Goal: Task Accomplishment & Management: Complete application form

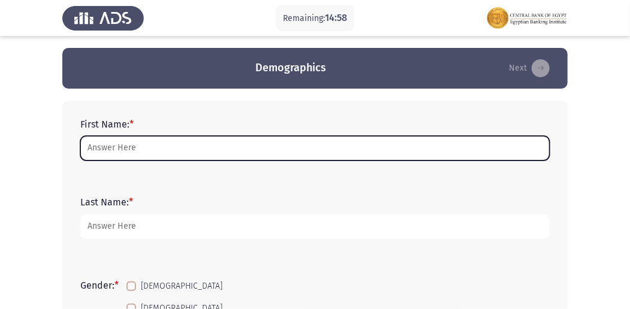
click at [185, 155] on input "First Name: *" at bounding box center [314, 148] width 469 height 25
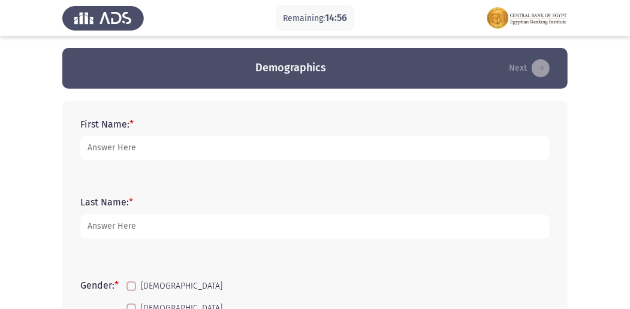
click at [292, 123] on form "First Name: *" at bounding box center [314, 140] width 469 height 42
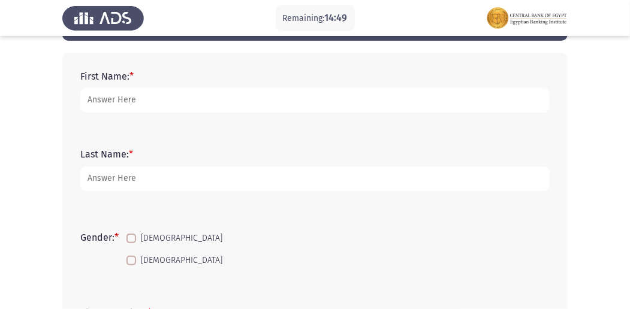
scroll to position [19, 0]
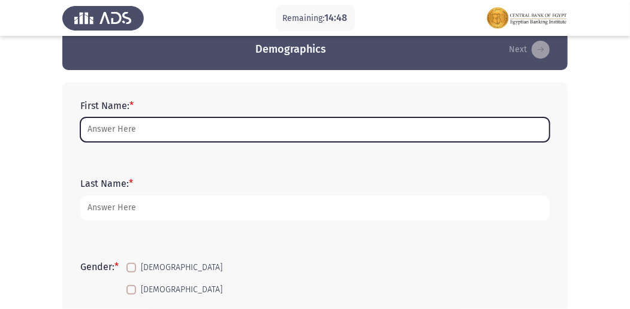
click at [208, 126] on input "First Name: *" at bounding box center [314, 129] width 469 height 25
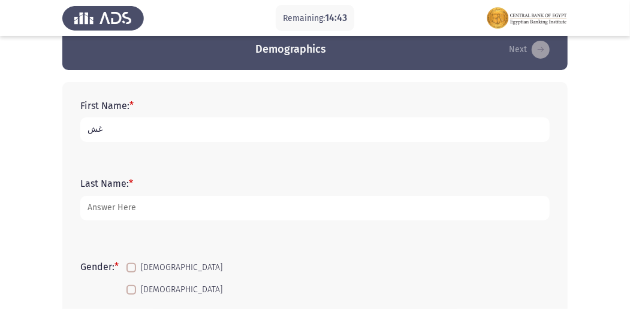
type input "غ"
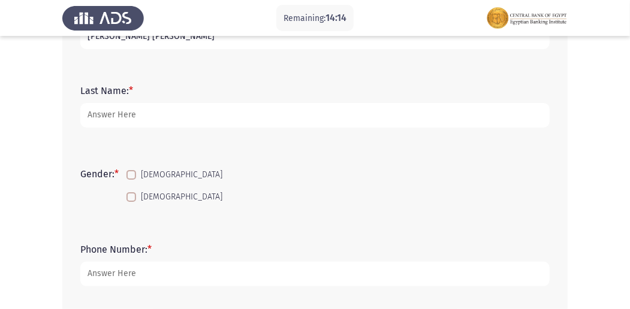
scroll to position [98, 0]
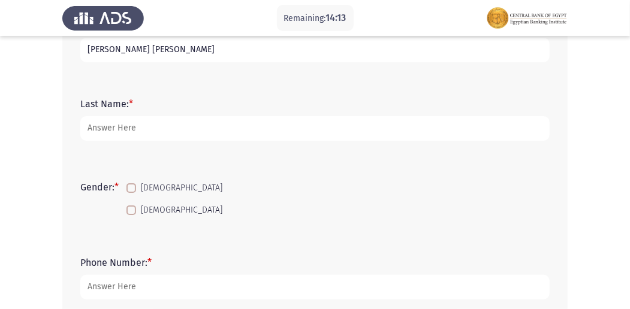
type input "[PERSON_NAME] [PERSON_NAME]"
click at [134, 207] on span at bounding box center [131, 211] width 10 height 10
click at [131, 215] on input "[DEMOGRAPHIC_DATA]" at bounding box center [131, 215] width 1 height 1
checkbox input "true"
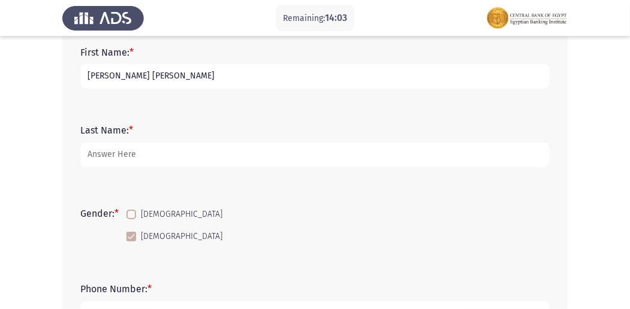
scroll to position [59, 0]
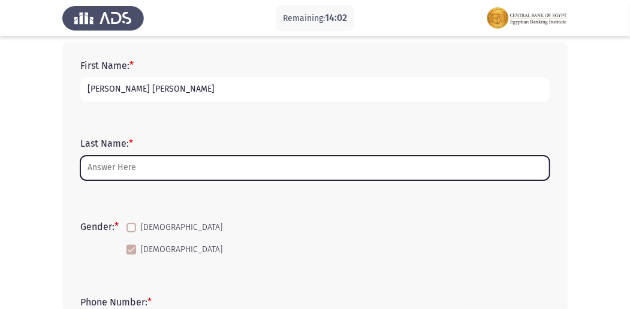
click at [189, 172] on input "Last Name: *" at bounding box center [314, 168] width 469 height 25
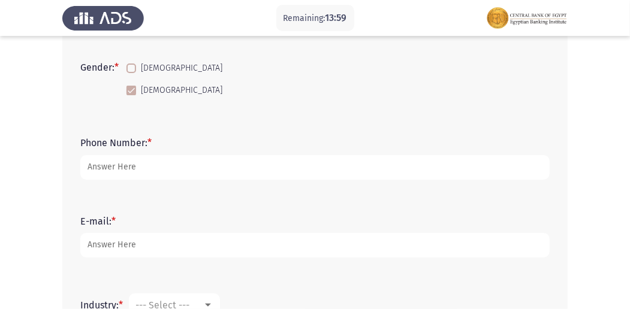
scroll to position [258, 0]
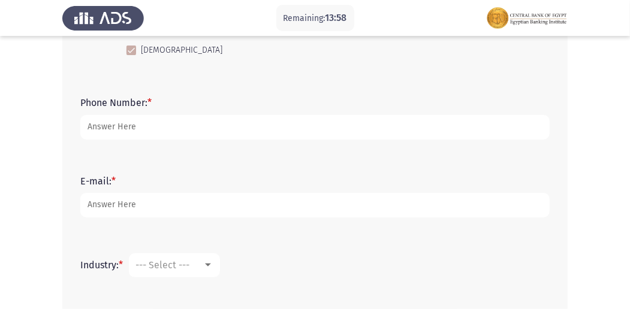
type input "bdc"
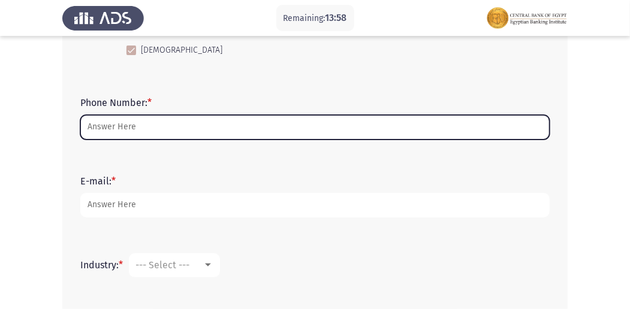
click at [193, 126] on input "Phone Number: *" at bounding box center [314, 127] width 469 height 25
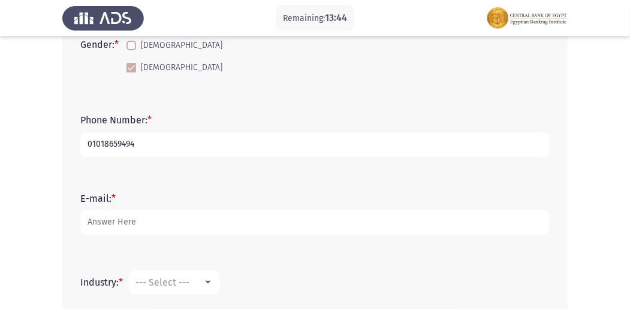
scroll to position [298, 0]
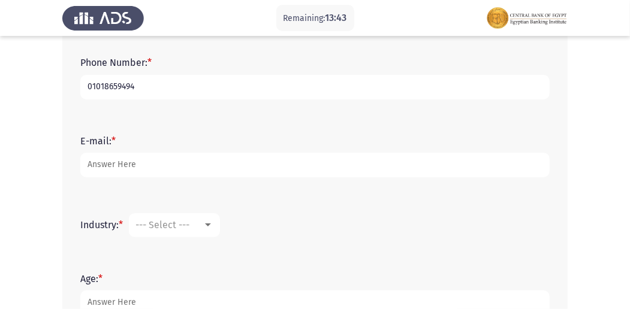
type input "01018659494"
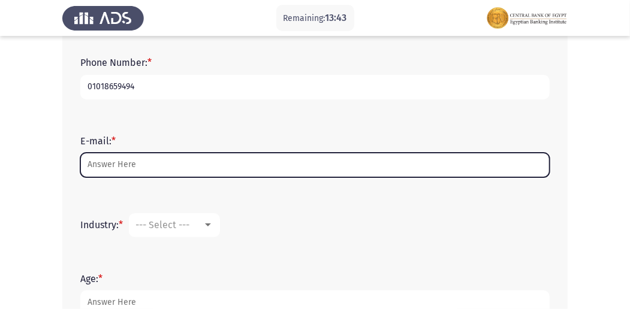
click at [131, 168] on input "E-mail: *" at bounding box center [314, 165] width 469 height 25
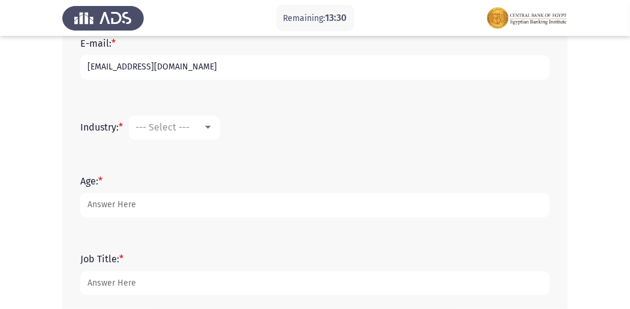
scroll to position [418, 0]
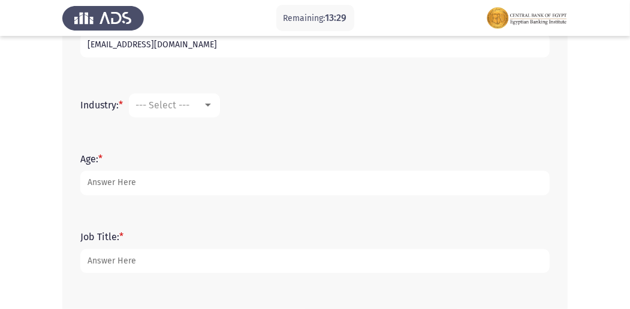
type input "[EMAIL_ADDRESS][DOMAIN_NAME]"
click at [210, 110] on mat-select "--- Select ---" at bounding box center [174, 105] width 91 height 24
click at [207, 105] on div at bounding box center [208, 106] width 11 height 10
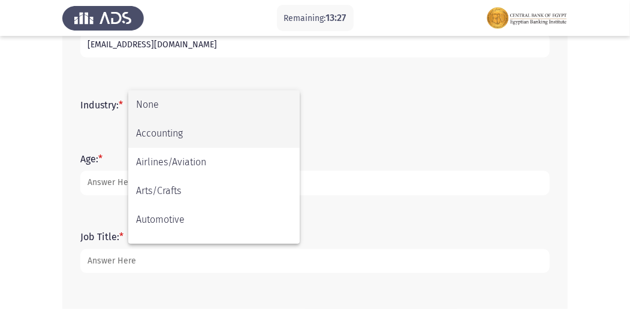
click at [226, 136] on span "Accounting" at bounding box center [214, 133] width 156 height 29
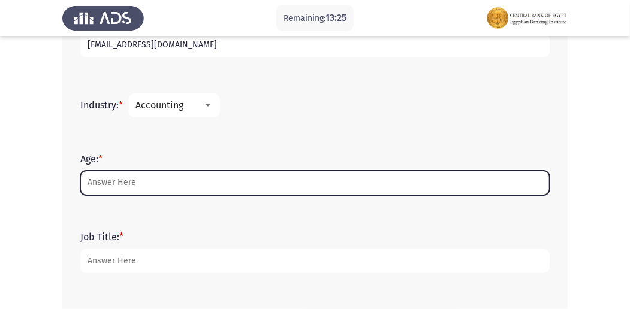
click at [171, 189] on input "Age: *" at bounding box center [314, 183] width 469 height 25
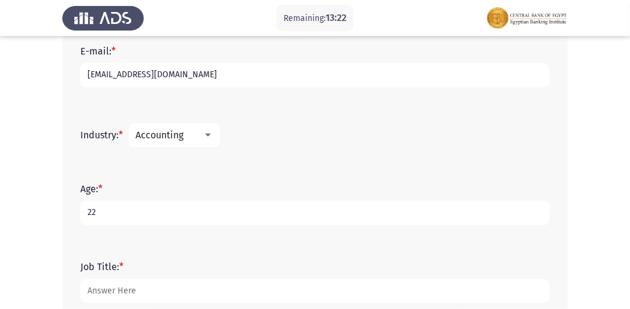
scroll to position [338, 0]
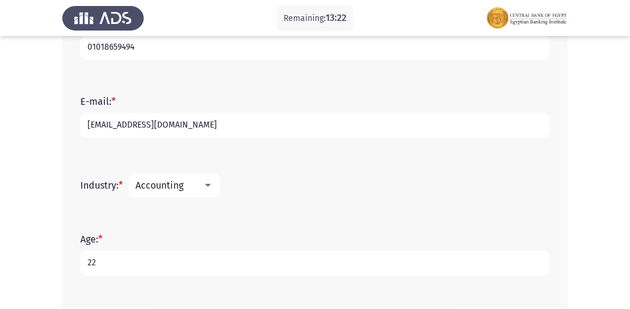
type input "22"
click at [210, 182] on div at bounding box center [208, 186] width 11 height 10
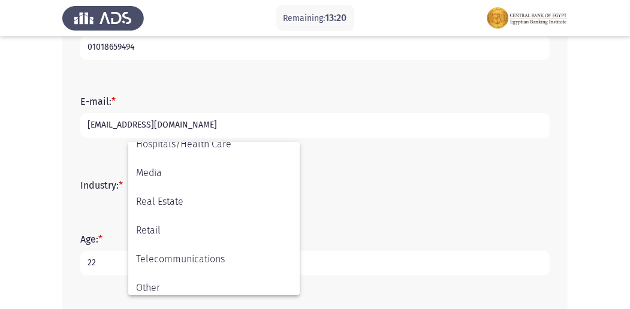
scroll to position [422, 0]
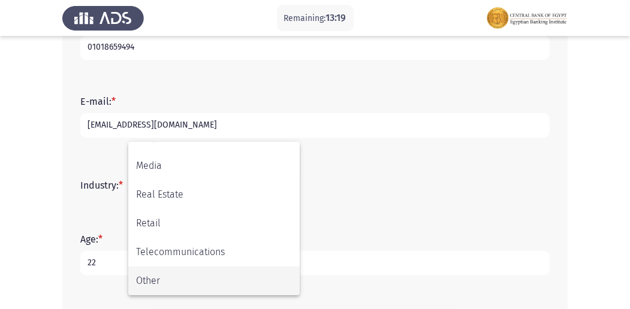
click at [175, 273] on span "Other" at bounding box center [214, 281] width 156 height 29
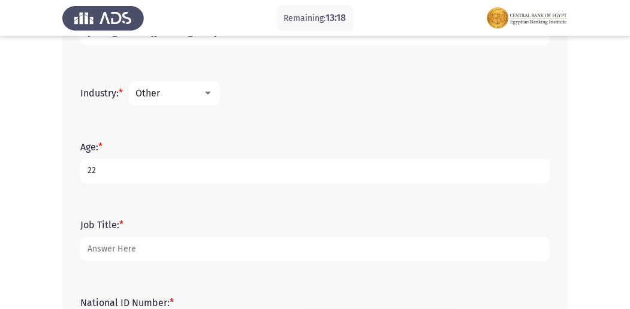
scroll to position [498, 0]
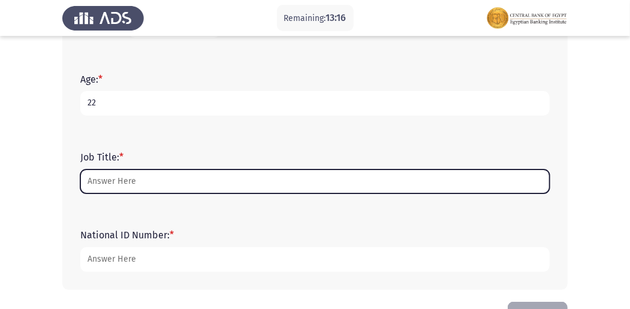
click at [144, 180] on input "Job Title: *" at bounding box center [314, 182] width 469 height 25
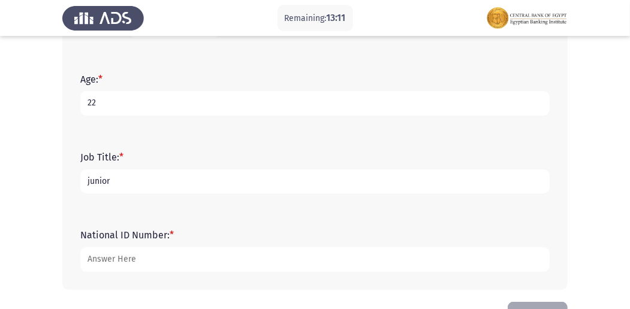
type input "junior"
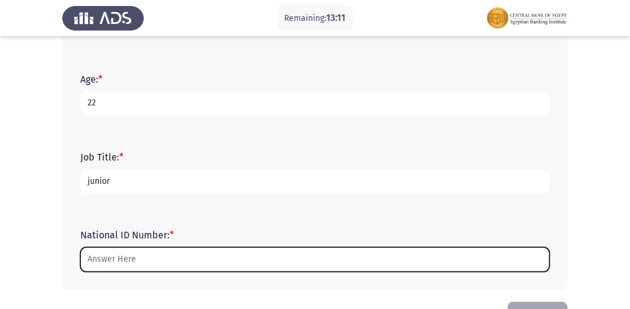
click at [152, 255] on input "National ID Number: *" at bounding box center [314, 259] width 469 height 25
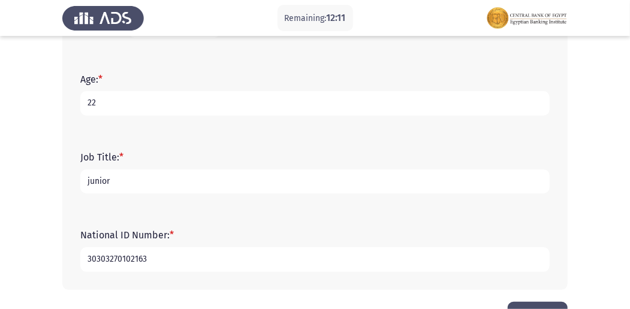
scroll to position [538, 0]
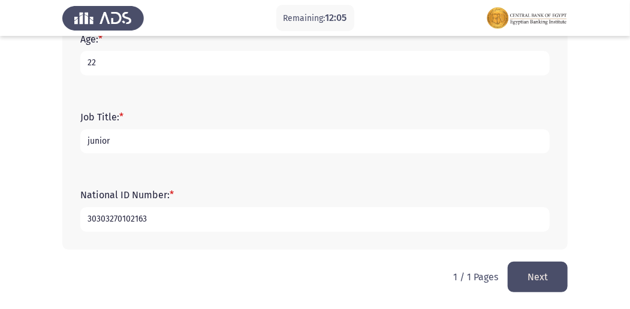
type input "30303270102163"
click at [554, 279] on button "Next" at bounding box center [537, 277] width 60 height 31
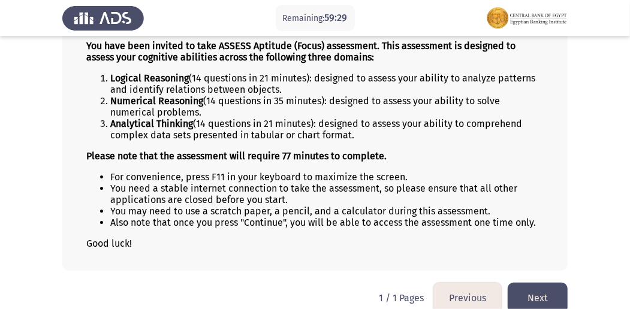
scroll to position [125, 0]
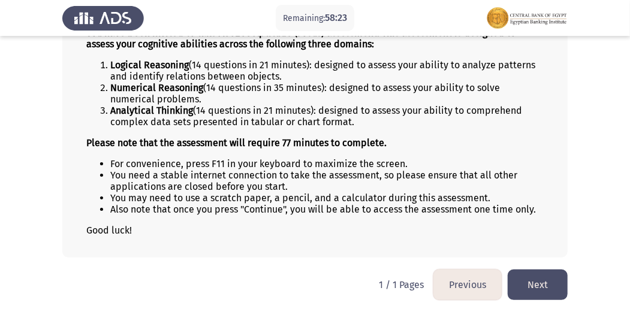
click at [534, 282] on button "Next" at bounding box center [537, 285] width 60 height 31
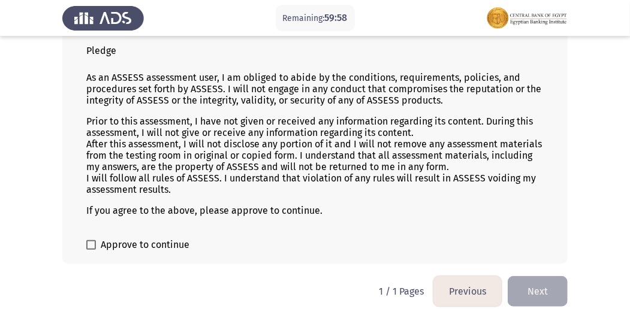
scroll to position [87, 0]
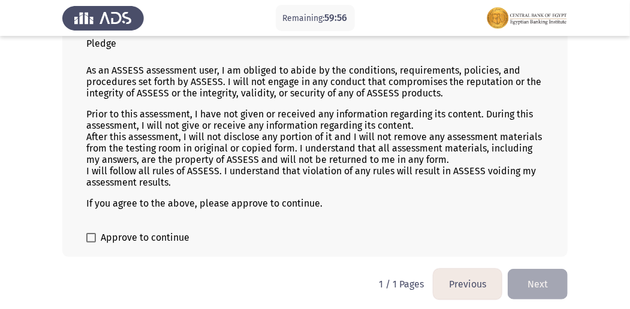
click at [89, 238] on span at bounding box center [91, 238] width 10 height 10
click at [90, 243] on input "Approve to continue" at bounding box center [90, 243] width 1 height 1
checkbox input "true"
click at [551, 276] on button "Next" at bounding box center [537, 284] width 60 height 31
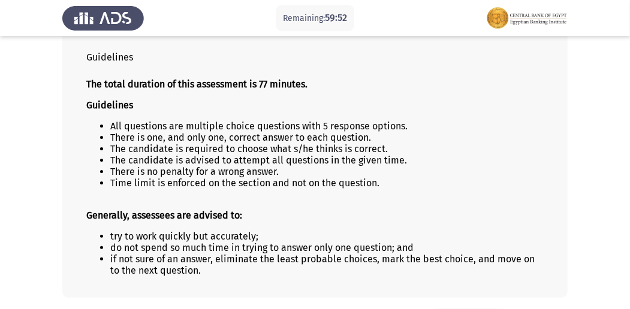
scroll to position [113, 0]
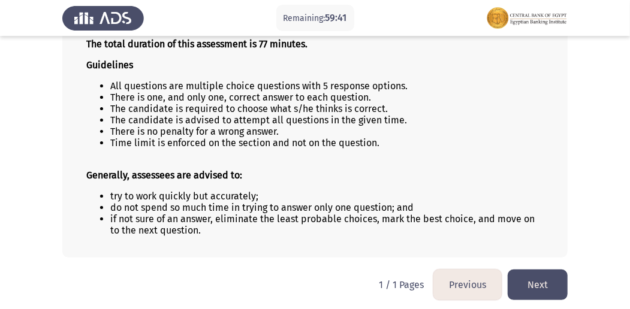
click at [534, 277] on button "Next" at bounding box center [537, 285] width 60 height 31
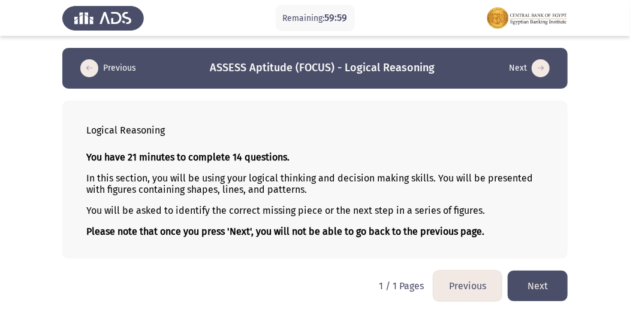
scroll to position [3, 0]
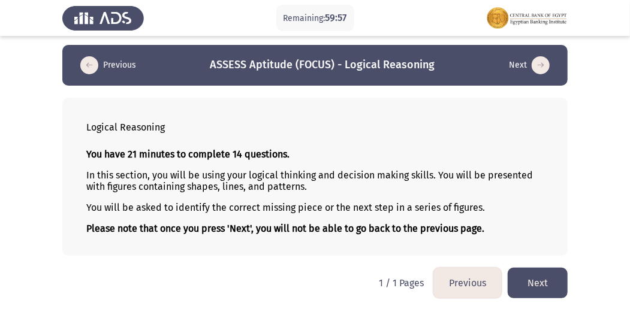
click at [540, 280] on button "Next" at bounding box center [537, 283] width 60 height 31
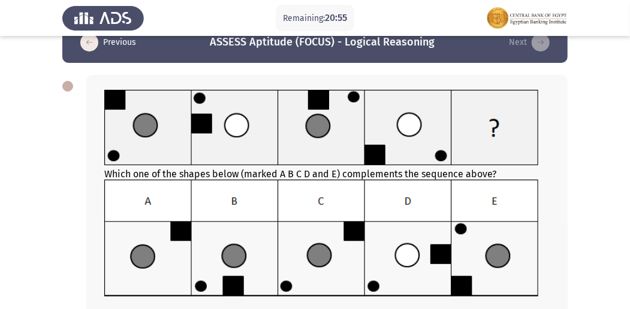
scroll to position [40, 0]
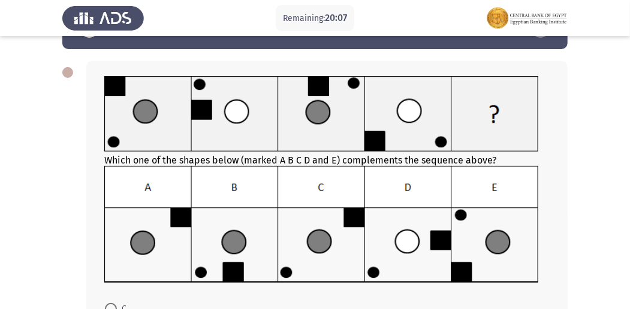
click at [347, 236] on img at bounding box center [321, 224] width 434 height 117
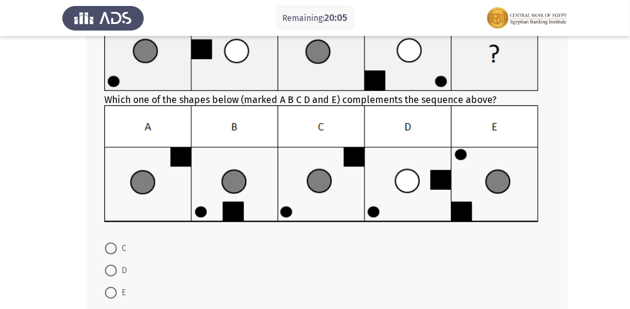
scroll to position [120, 0]
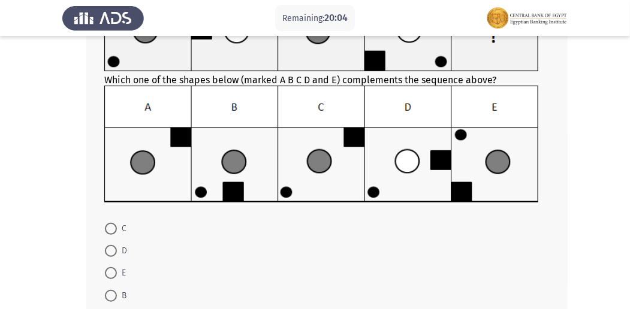
click at [115, 228] on span at bounding box center [111, 229] width 12 height 12
click at [115, 228] on input "C" at bounding box center [111, 229] width 12 height 12
radio input "true"
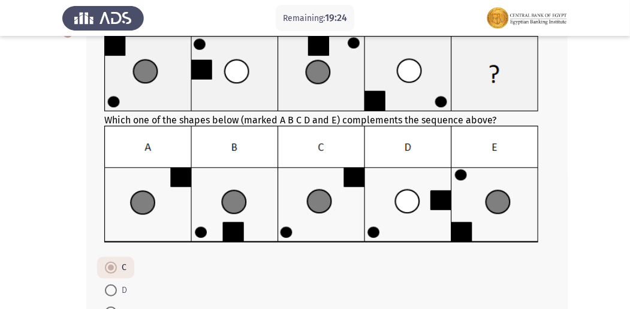
scroll to position [40, 0]
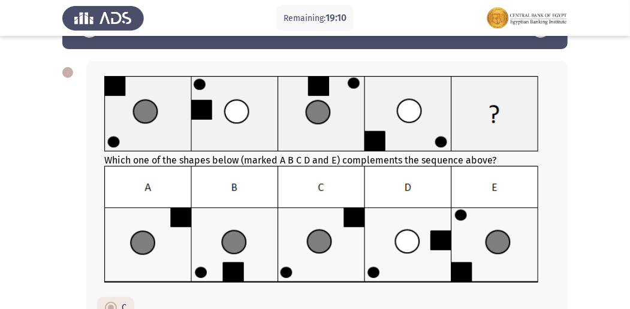
click at [259, 243] on img at bounding box center [321, 224] width 434 height 117
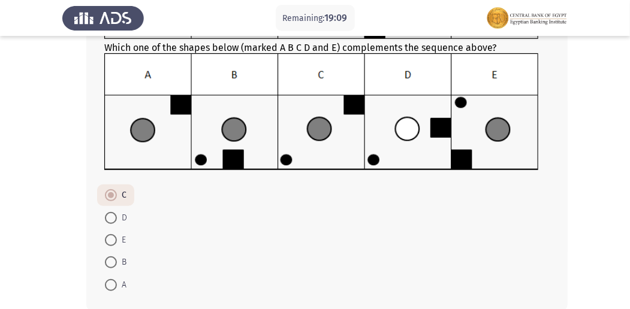
scroll to position [159, 0]
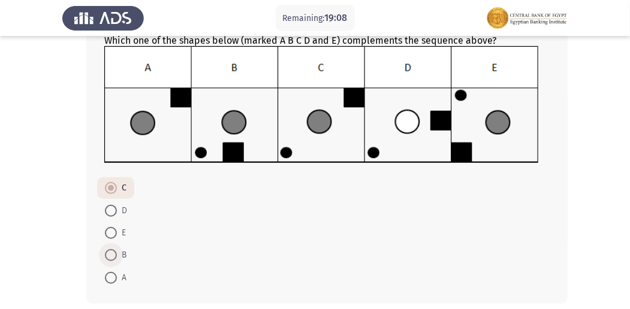
click at [107, 251] on span at bounding box center [111, 255] width 12 height 12
click at [107, 251] on input "B" at bounding box center [111, 255] width 12 height 12
radio input "true"
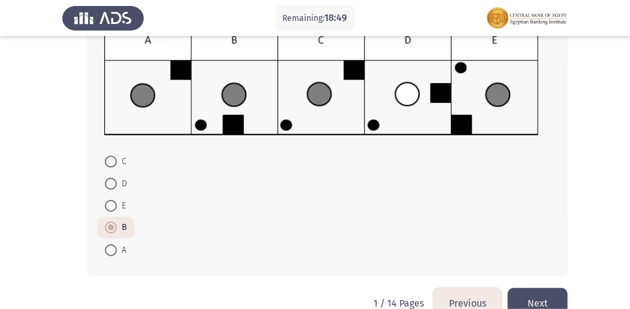
scroll to position [212, 0]
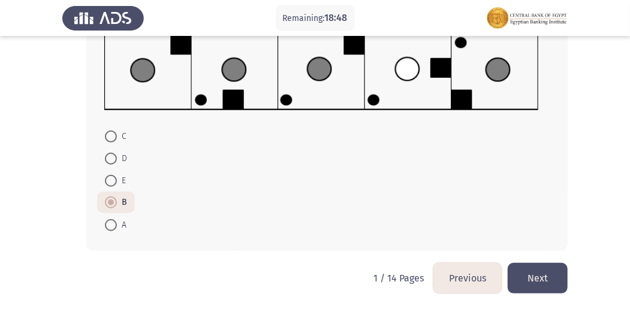
click at [548, 269] on button "Next" at bounding box center [537, 278] width 60 height 31
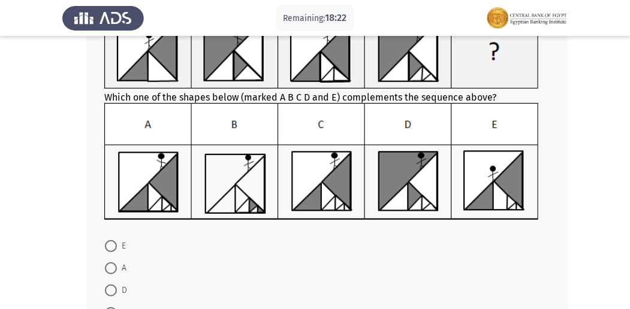
scroll to position [80, 0]
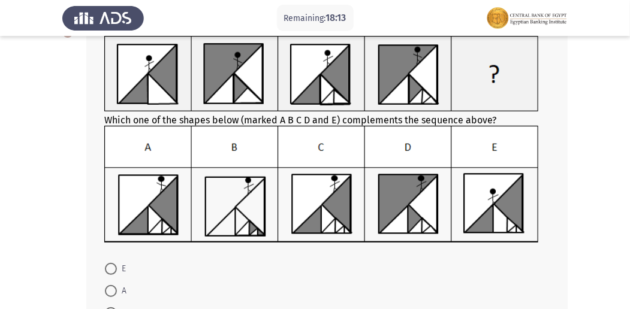
click at [337, 192] on img at bounding box center [321, 184] width 434 height 117
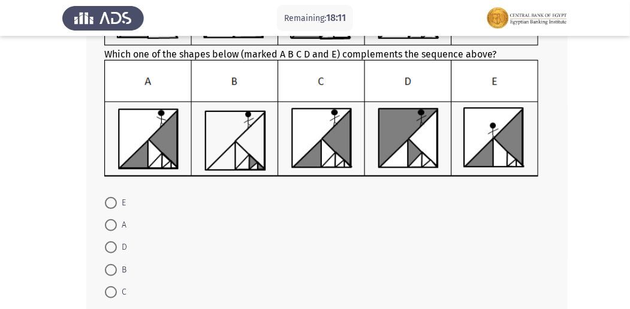
scroll to position [159, 0]
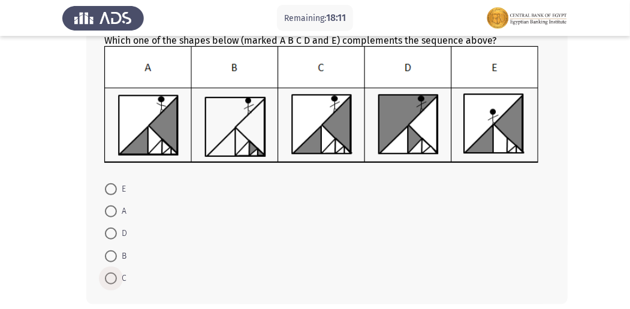
click at [114, 280] on span at bounding box center [111, 279] width 12 height 12
click at [114, 280] on input "C" at bounding box center [111, 279] width 12 height 12
radio input "true"
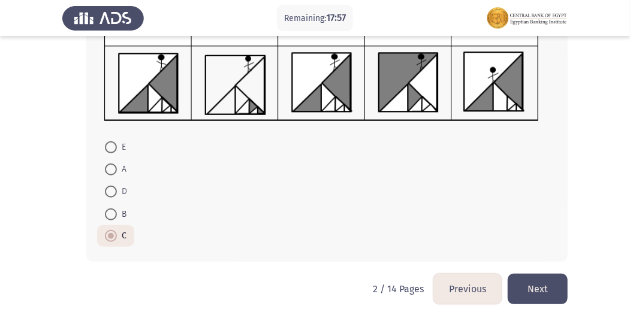
scroll to position [212, 0]
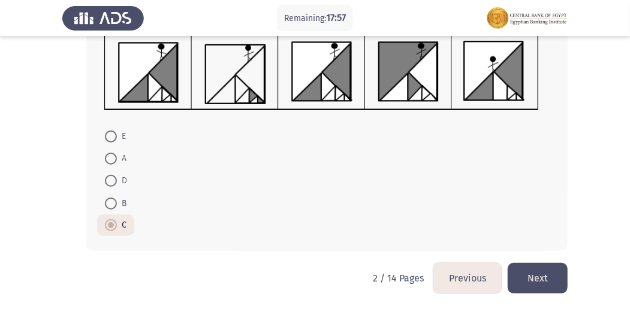
click at [545, 276] on button "Next" at bounding box center [537, 278] width 60 height 31
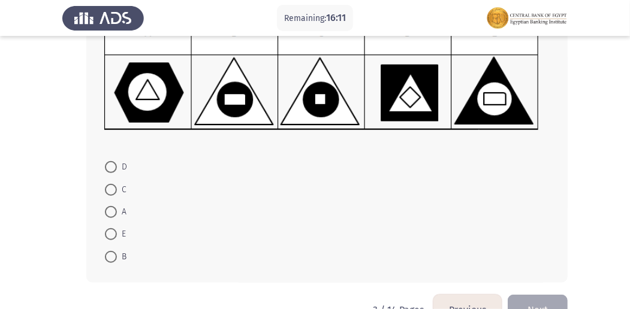
scroll to position [200, 0]
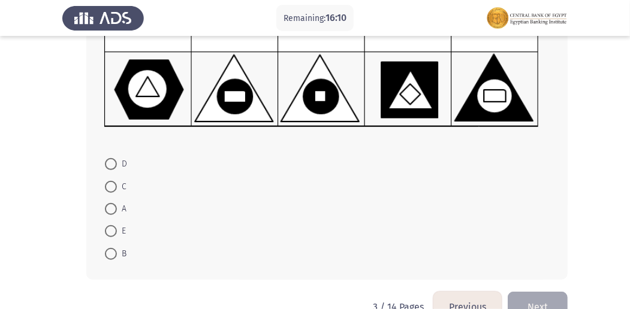
click at [110, 182] on span at bounding box center [111, 187] width 12 height 12
click at [110, 182] on input "C" at bounding box center [111, 187] width 12 height 12
radio input "true"
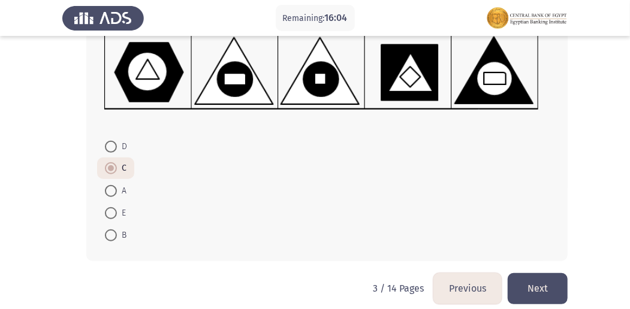
scroll to position [228, 0]
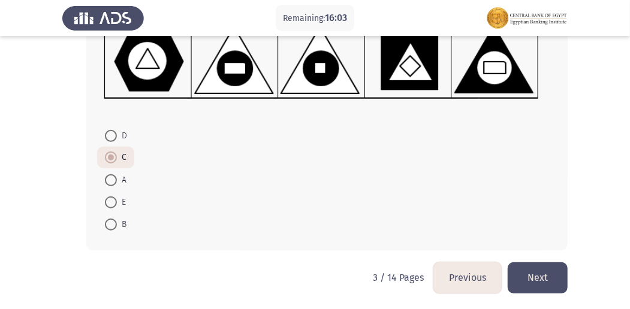
click at [521, 280] on button "Next" at bounding box center [537, 277] width 60 height 31
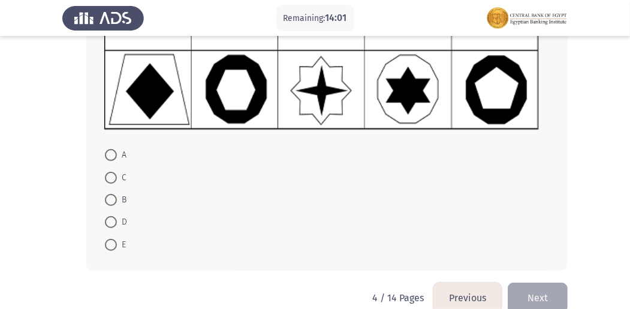
scroll to position [200, 0]
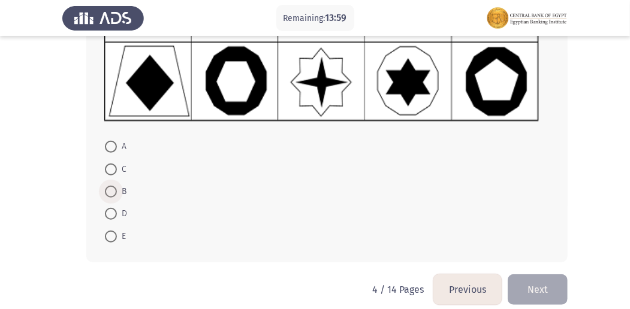
click at [108, 188] on span at bounding box center [111, 192] width 12 height 12
click at [108, 188] on input "B" at bounding box center [111, 192] width 12 height 12
radio input "true"
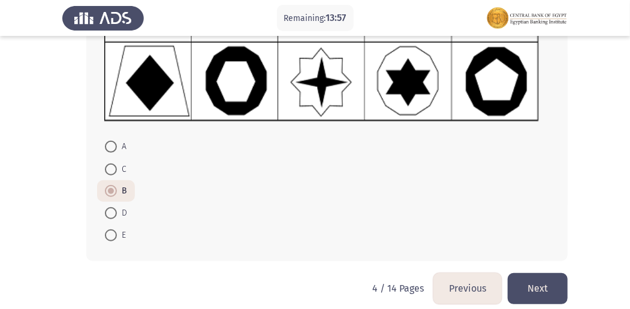
click at [512, 285] on button "Next" at bounding box center [537, 288] width 60 height 31
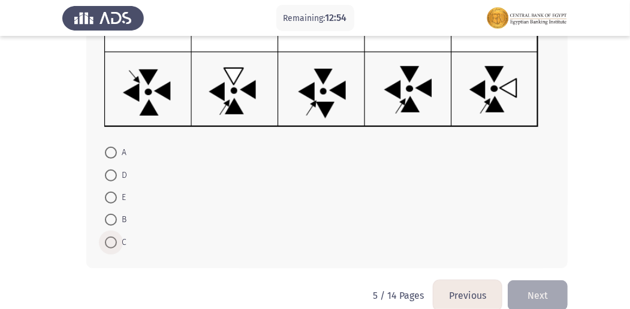
click at [110, 237] on span at bounding box center [111, 243] width 12 height 12
click at [110, 237] on input "C" at bounding box center [111, 243] width 12 height 12
radio input "true"
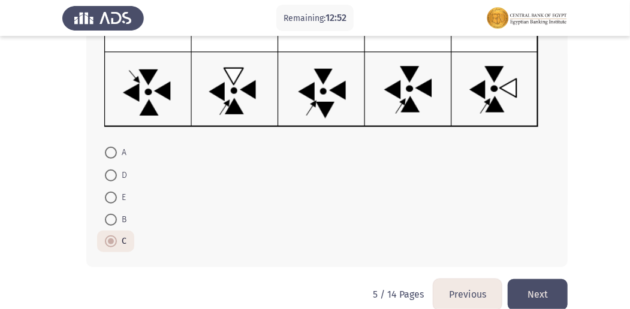
click at [539, 285] on button "Next" at bounding box center [537, 294] width 60 height 31
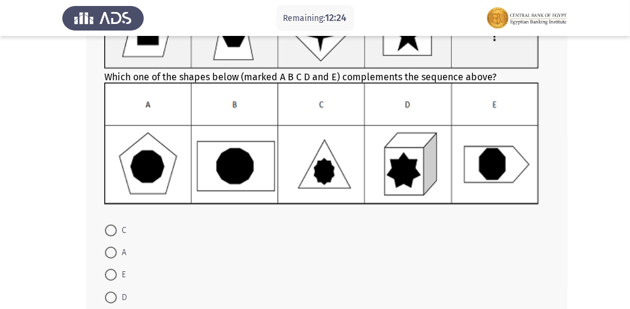
scroll to position [157, 0]
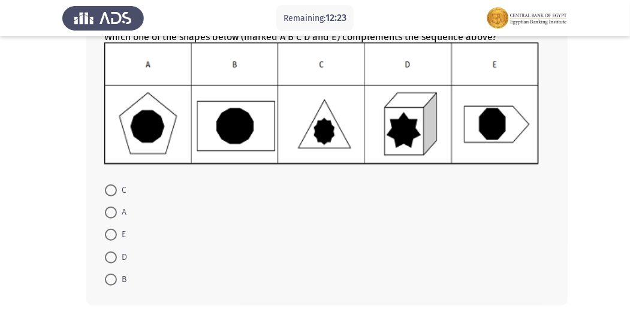
click at [110, 274] on span at bounding box center [111, 280] width 12 height 12
click at [110, 274] on input "B" at bounding box center [111, 280] width 12 height 12
radio input "true"
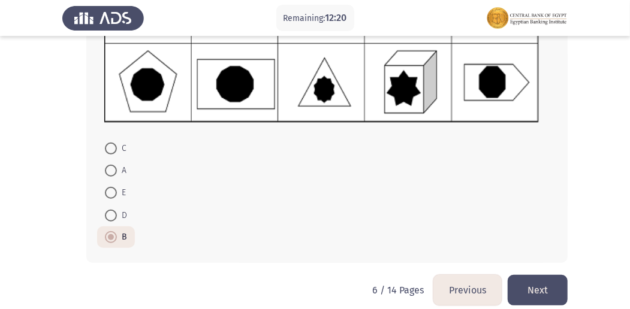
scroll to position [211, 0]
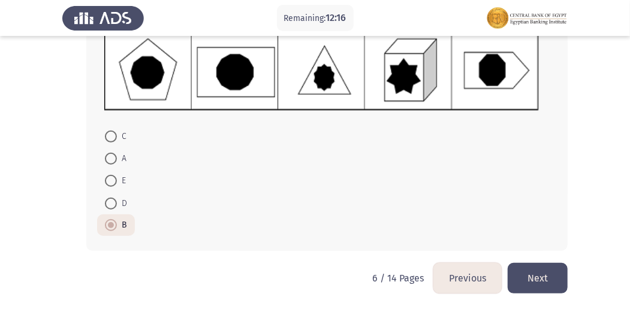
click at [545, 276] on button "Next" at bounding box center [537, 278] width 60 height 31
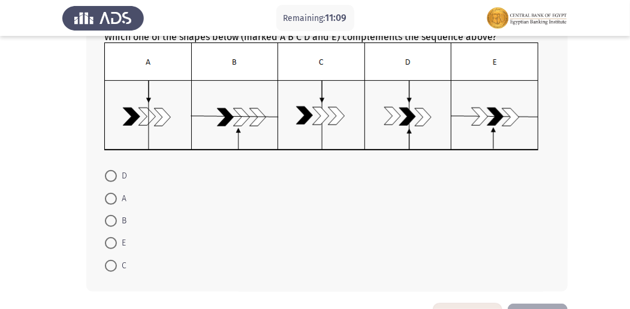
scroll to position [159, 0]
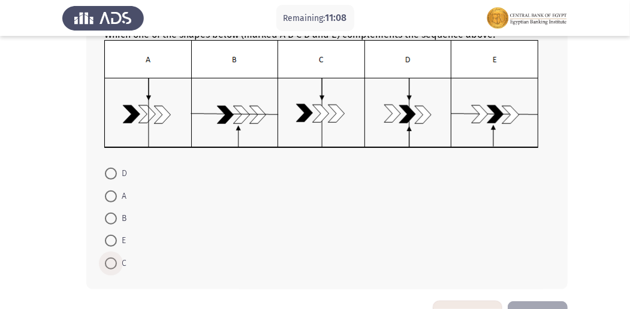
click at [114, 268] on label "C" at bounding box center [116, 263] width 22 height 14
click at [114, 268] on input "C" at bounding box center [111, 264] width 12 height 12
radio input "true"
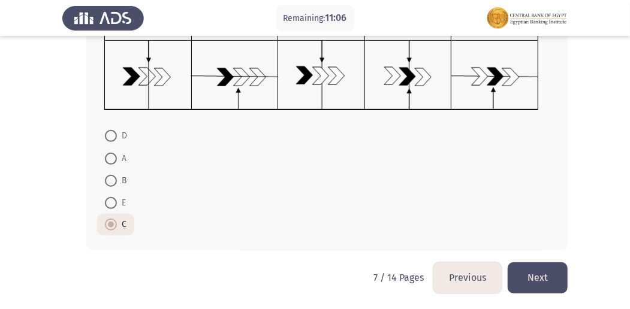
click at [536, 270] on button "Next" at bounding box center [537, 277] width 60 height 31
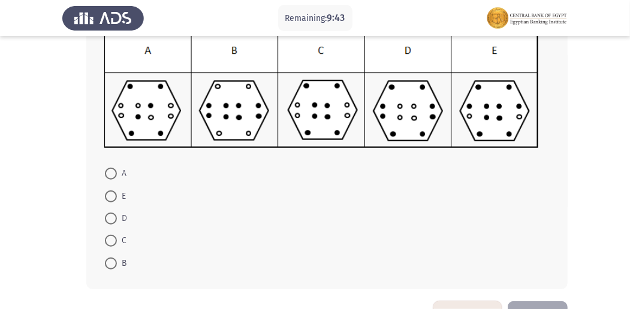
scroll to position [200, 0]
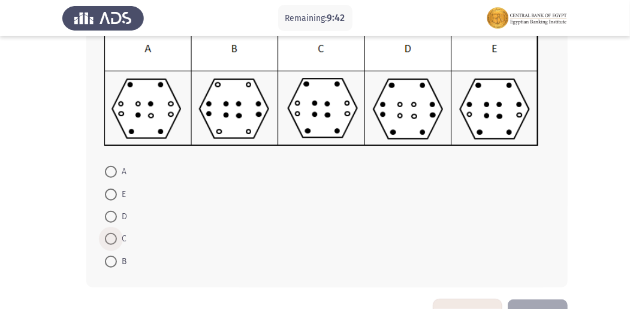
click at [114, 240] on span at bounding box center [111, 239] width 12 height 12
click at [114, 240] on input "C" at bounding box center [111, 239] width 12 height 12
radio input "true"
click at [537, 304] on button "Next" at bounding box center [537, 313] width 60 height 31
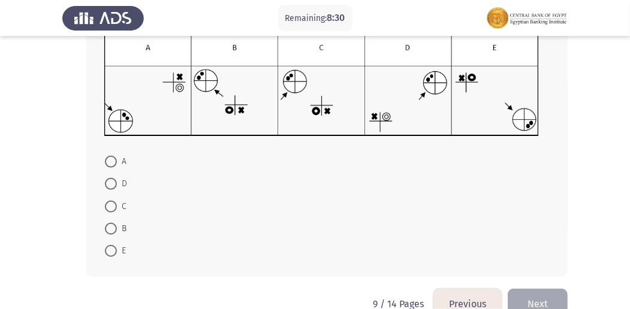
scroll to position [159, 0]
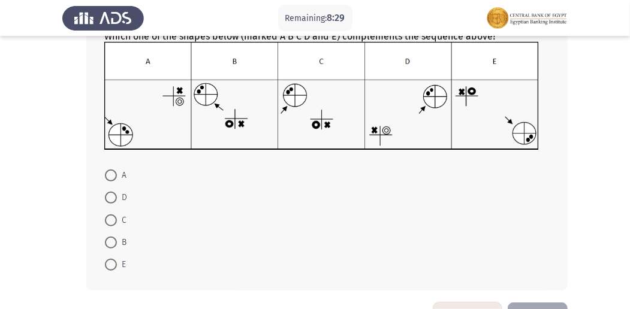
click at [109, 219] on span at bounding box center [111, 220] width 12 height 12
click at [109, 219] on input "C" at bounding box center [111, 220] width 12 height 12
radio input "true"
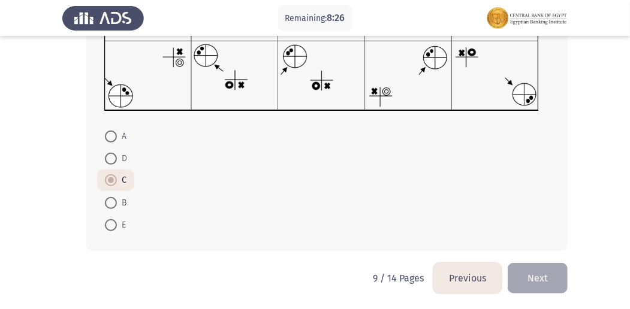
scroll to position [198, 0]
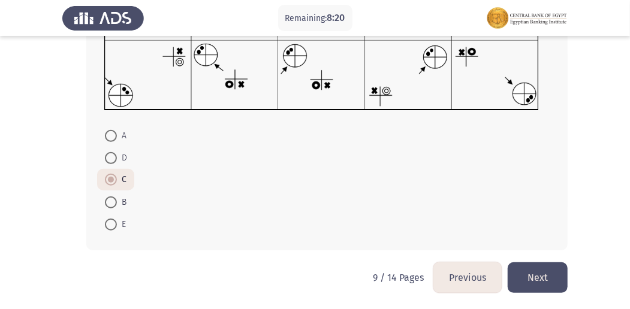
click at [534, 266] on button "Next" at bounding box center [537, 277] width 60 height 31
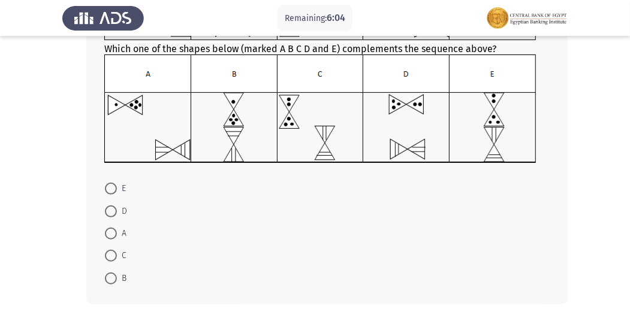
scroll to position [159, 0]
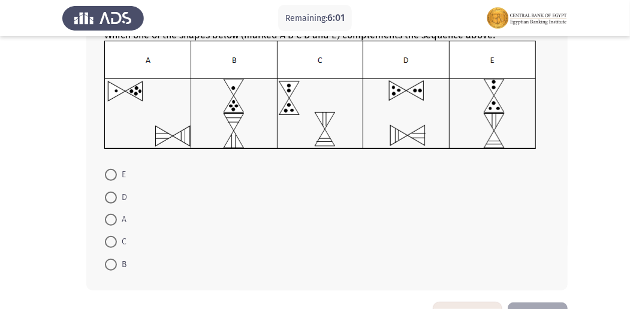
click at [105, 177] on span at bounding box center [111, 175] width 12 height 12
click at [105, 177] on input "E" at bounding box center [111, 175] width 12 height 12
radio input "true"
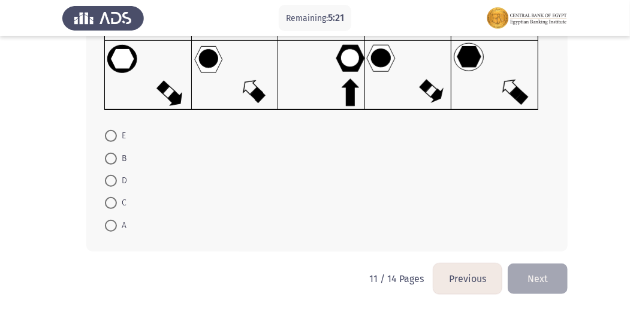
scroll to position [198, 0]
click at [113, 179] on span at bounding box center [111, 180] width 12 height 12
click at [113, 179] on input "D" at bounding box center [111, 180] width 12 height 12
radio input "true"
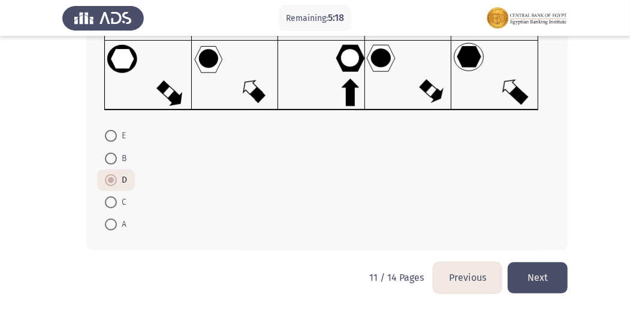
click at [556, 266] on button "Next" at bounding box center [537, 277] width 60 height 31
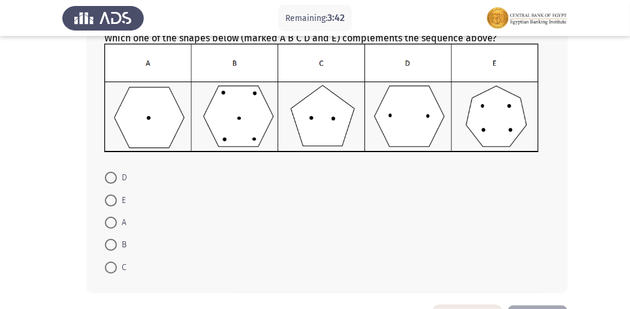
scroll to position [157, 0]
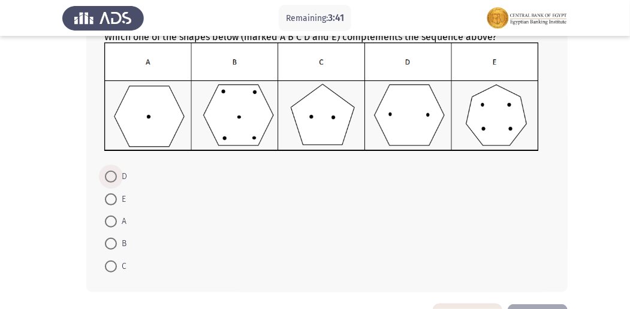
click at [107, 177] on span at bounding box center [111, 177] width 12 height 12
click at [107, 177] on input "D" at bounding box center [111, 177] width 12 height 12
radio input "true"
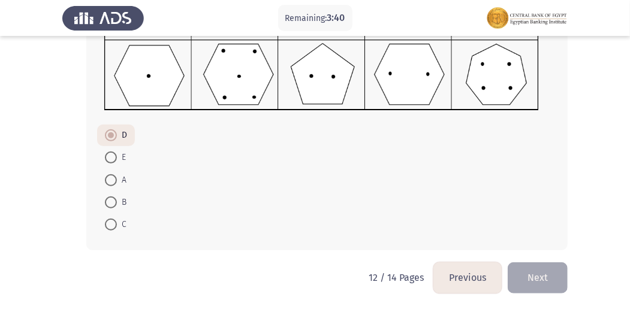
scroll to position [198, 0]
click at [536, 277] on button "Next" at bounding box center [537, 277] width 60 height 31
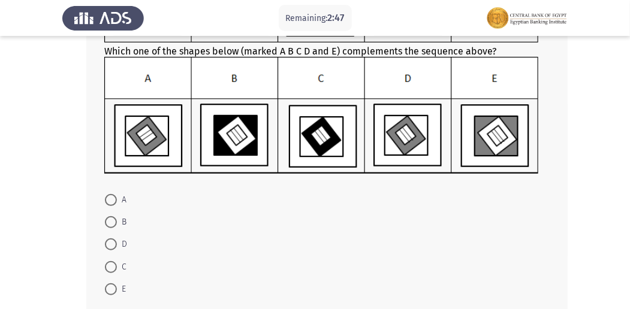
scroll to position [159, 0]
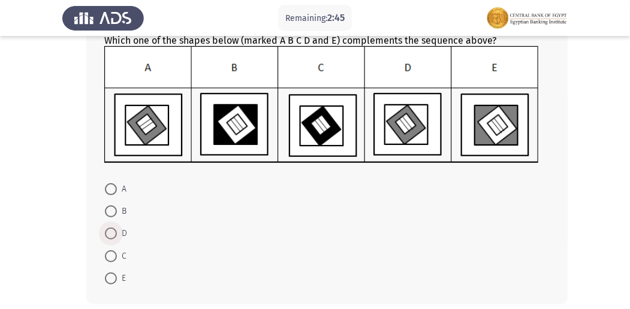
click at [114, 230] on span at bounding box center [111, 234] width 12 height 12
click at [114, 230] on input "D" at bounding box center [111, 234] width 12 height 12
radio input "true"
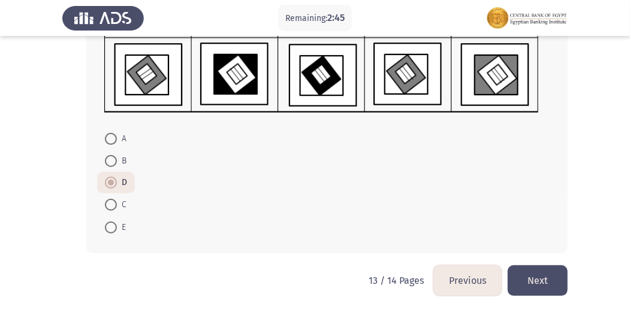
scroll to position [212, 0]
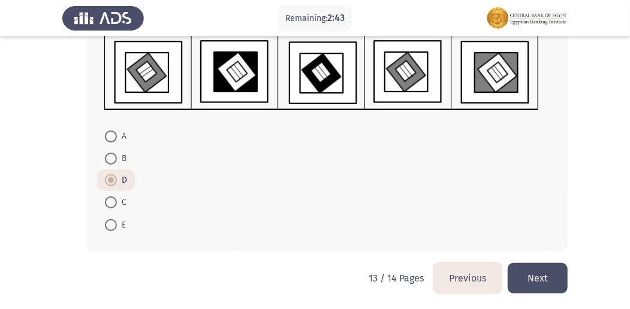
click at [519, 271] on button "Next" at bounding box center [537, 278] width 60 height 31
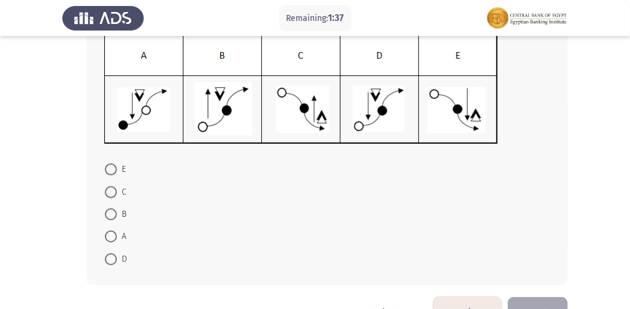
scroll to position [159, 0]
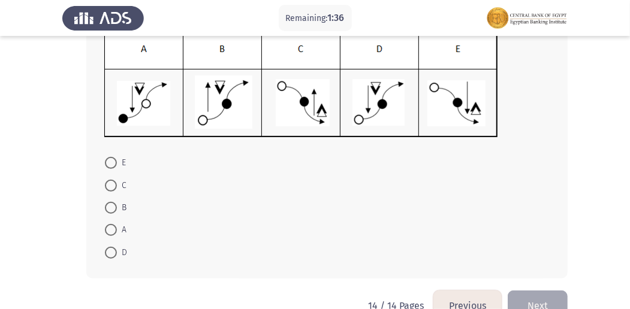
click at [125, 252] on span "D" at bounding box center [122, 253] width 10 height 14
click at [117, 252] on input "D" at bounding box center [111, 253] width 12 height 12
radio input "true"
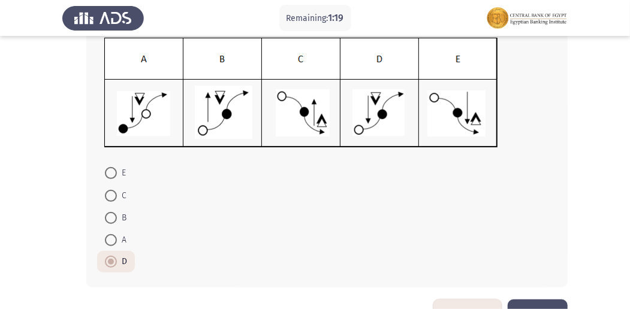
scroll to position [187, 0]
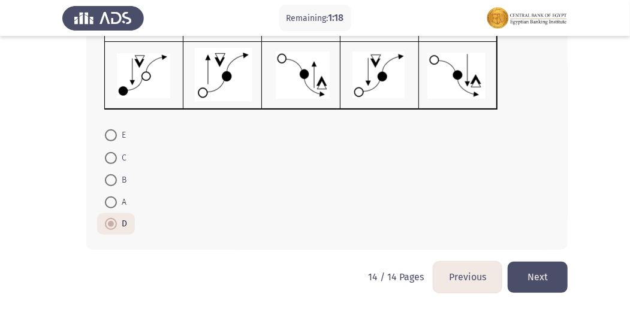
click at [457, 278] on button "Previous" at bounding box center [467, 277] width 68 height 31
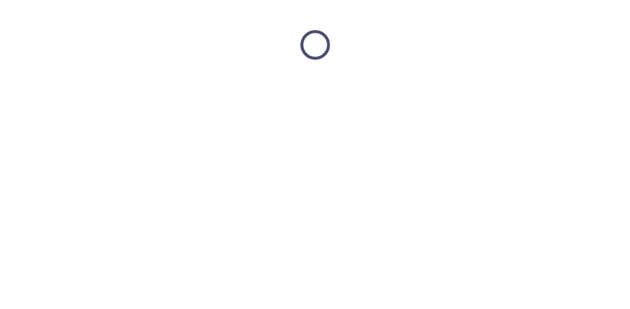
click at [459, 90] on html at bounding box center [315, 45] width 630 height 90
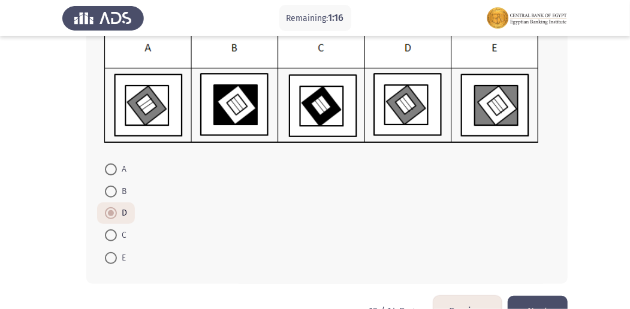
scroll to position [212, 0]
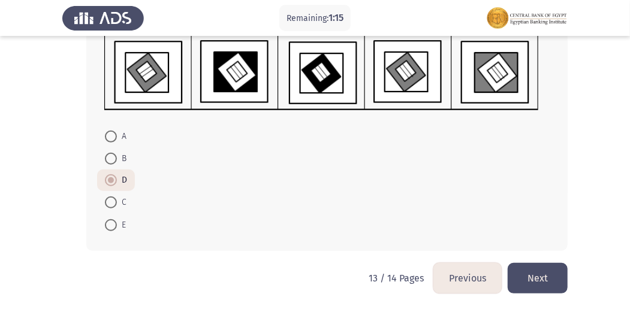
click at [463, 267] on button "Previous" at bounding box center [467, 278] width 68 height 31
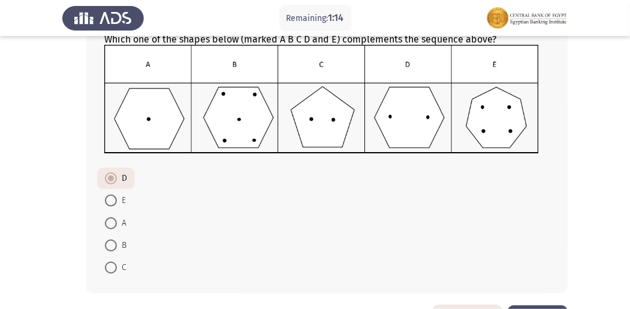
scroll to position [198, 0]
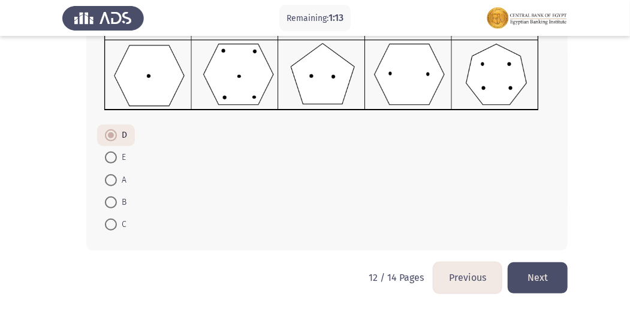
click at [464, 268] on button "Previous" at bounding box center [467, 277] width 68 height 31
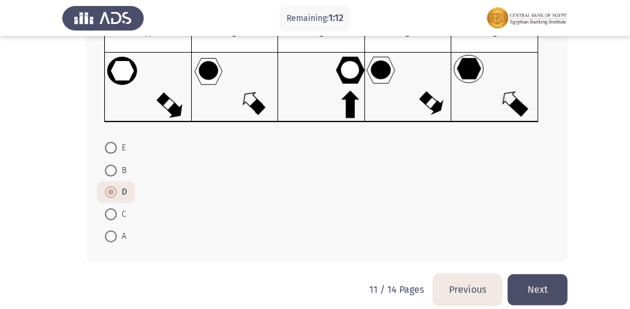
scroll to position [197, 0]
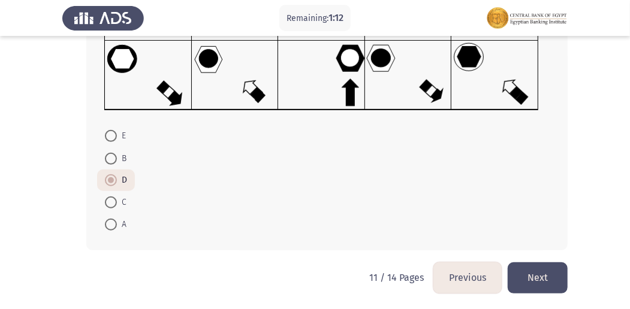
click at [464, 267] on button "Previous" at bounding box center [467, 277] width 68 height 31
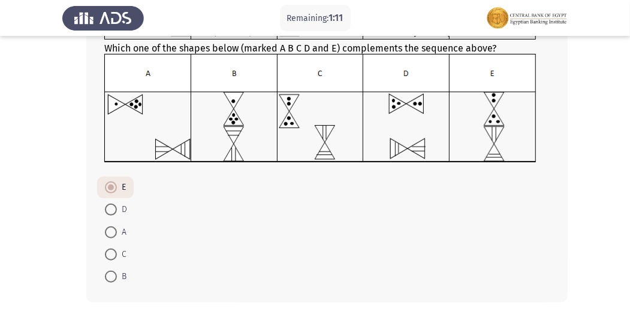
scroll to position [198, 0]
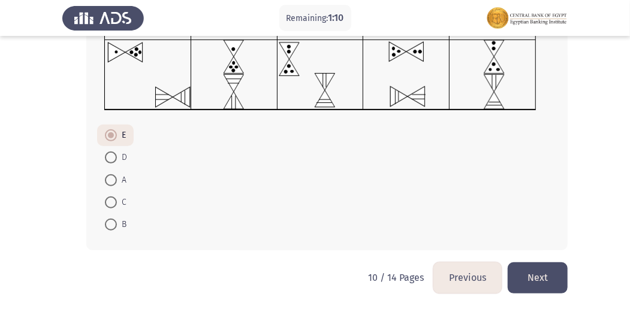
click at [464, 267] on button "Previous" at bounding box center [467, 277] width 68 height 31
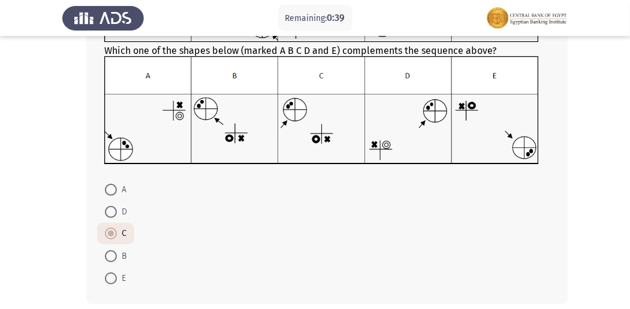
scroll to position [158, 0]
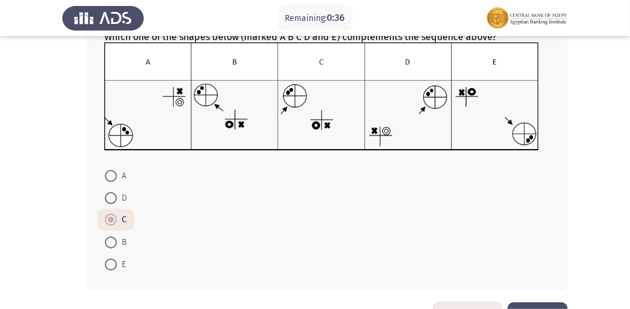
click at [108, 198] on span at bounding box center [111, 198] width 12 height 12
click at [108, 198] on input "D" at bounding box center [111, 198] width 12 height 12
radio input "true"
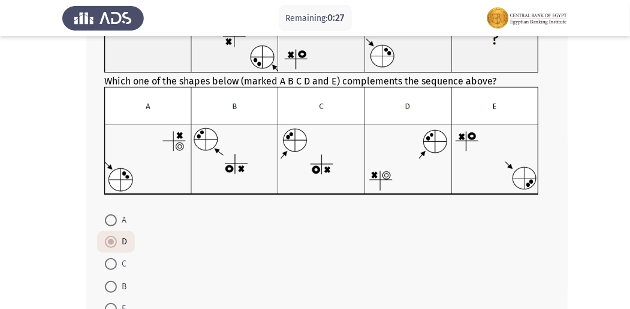
scroll to position [159, 0]
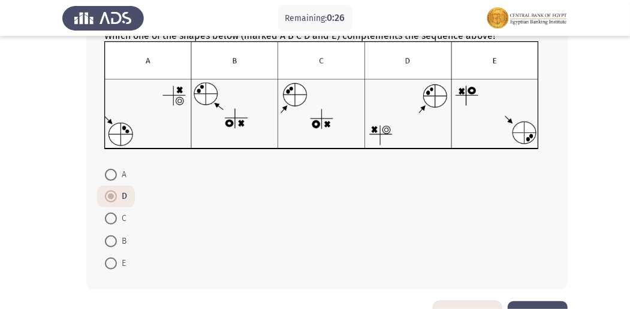
click at [111, 220] on span at bounding box center [111, 219] width 12 height 12
click at [111, 220] on input "C" at bounding box center [111, 219] width 12 height 12
radio input "true"
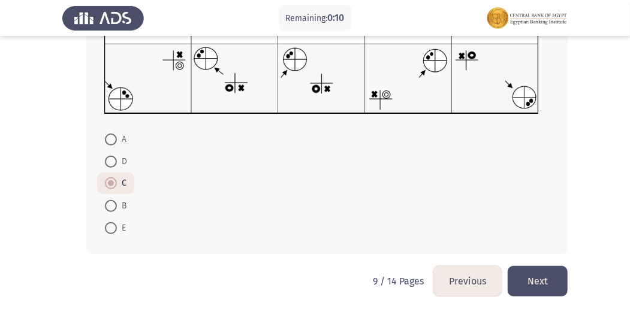
scroll to position [198, 0]
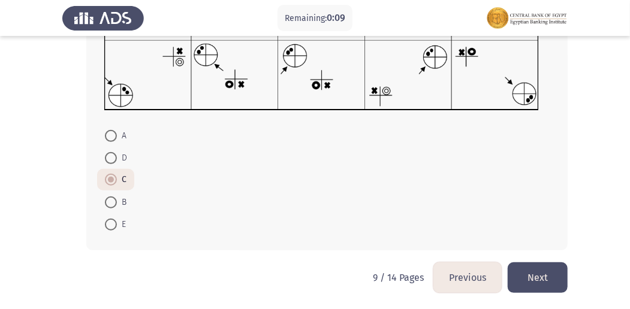
click at [461, 276] on button "Previous" at bounding box center [467, 277] width 68 height 31
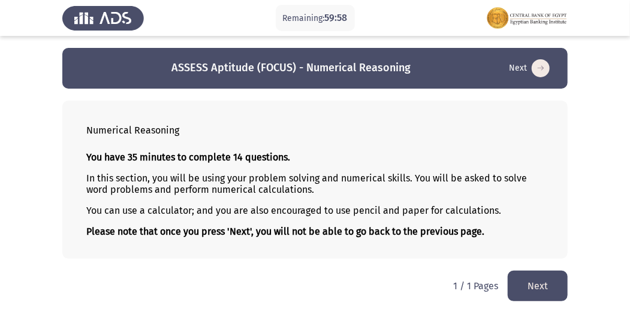
scroll to position [3, 0]
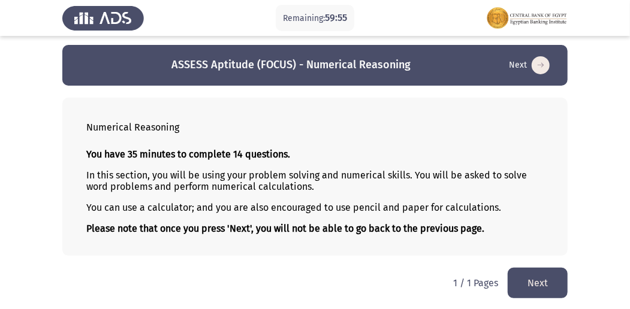
click at [540, 279] on button "Next" at bounding box center [537, 283] width 60 height 31
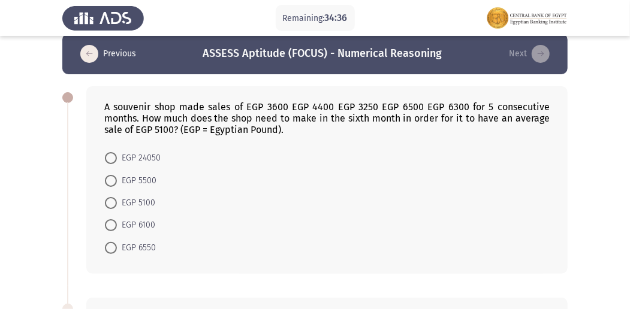
scroll to position [0, 0]
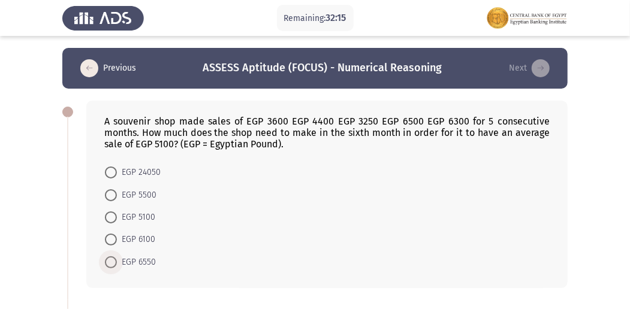
click at [121, 262] on span "EGP 6550" at bounding box center [136, 262] width 39 height 14
click at [117, 262] on input "EGP 6550" at bounding box center [111, 262] width 12 height 12
radio input "true"
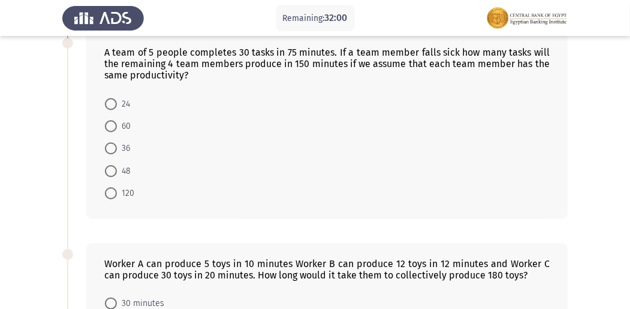
scroll to position [240, 0]
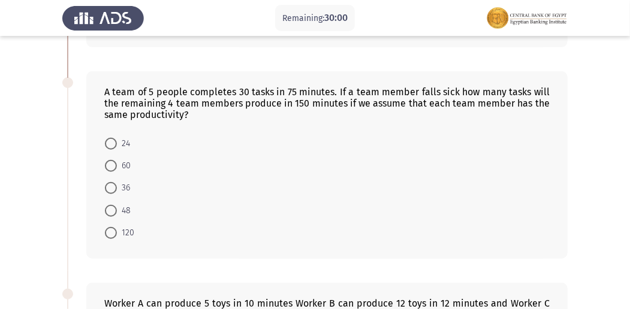
click at [114, 208] on span at bounding box center [111, 211] width 12 height 12
click at [114, 208] on input "48" at bounding box center [111, 211] width 12 height 12
radio input "true"
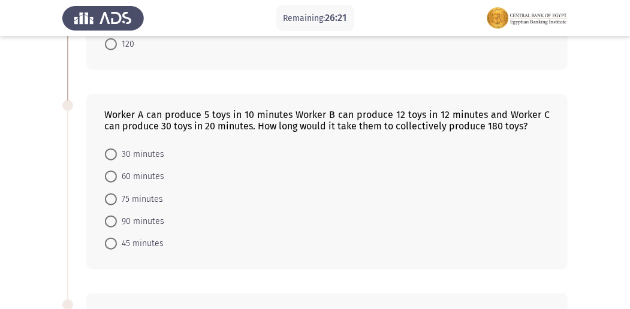
scroll to position [479, 0]
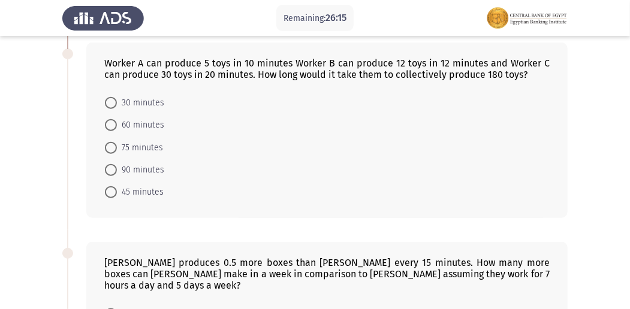
click at [114, 144] on span at bounding box center [111, 148] width 12 height 12
click at [114, 144] on input "75 minutes" at bounding box center [111, 148] width 12 height 12
radio input "true"
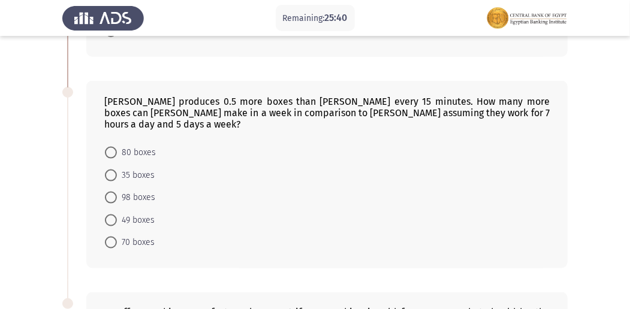
scroll to position [639, 0]
click at [114, 238] on span at bounding box center [111, 244] width 12 height 12
click at [114, 238] on input "70 boxes" at bounding box center [111, 244] width 12 height 12
radio input "true"
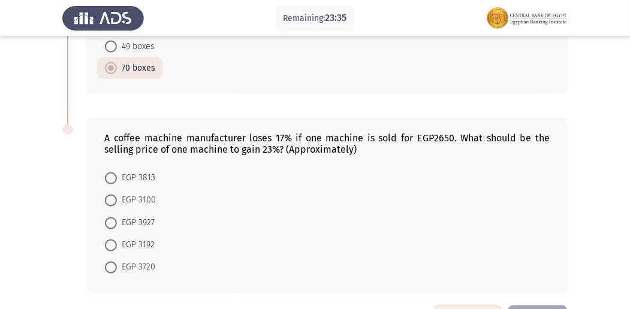
scroll to position [799, 0]
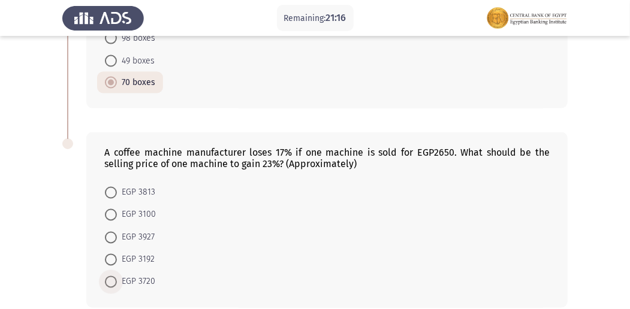
click at [110, 276] on span at bounding box center [111, 282] width 12 height 12
click at [110, 276] on input "EGP 3720" at bounding box center [111, 282] width 12 height 12
radio input "true"
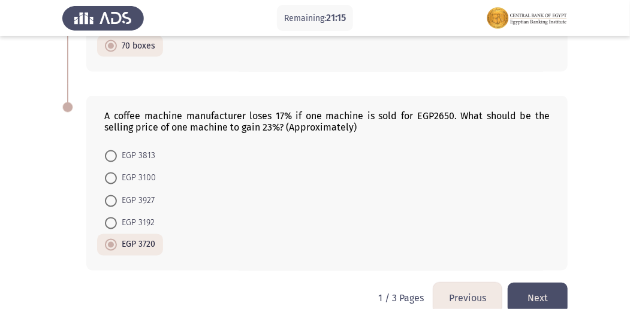
scroll to position [839, 0]
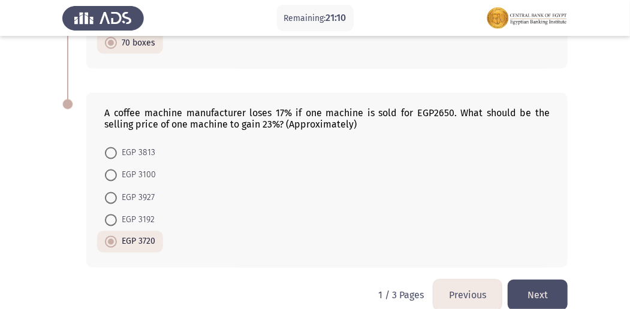
click at [548, 280] on button "Next" at bounding box center [537, 295] width 60 height 31
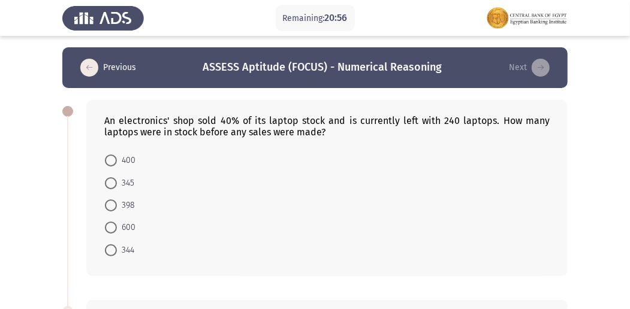
scroll to position [0, 0]
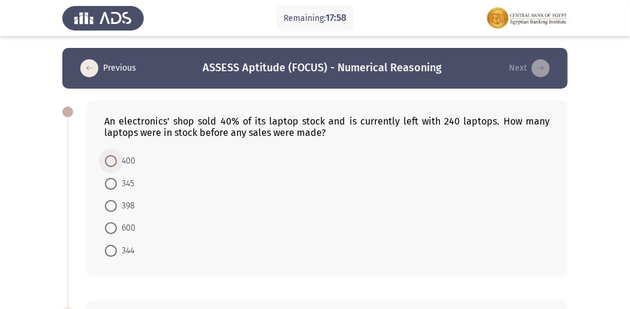
click at [113, 157] on span at bounding box center [111, 161] width 12 height 12
click at [113, 157] on input "400" at bounding box center [111, 161] width 12 height 12
radio input "true"
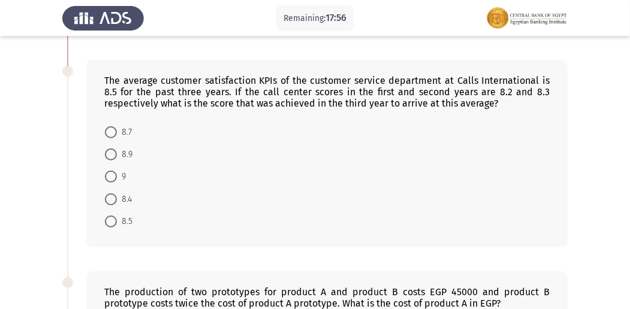
scroll to position [200, 0]
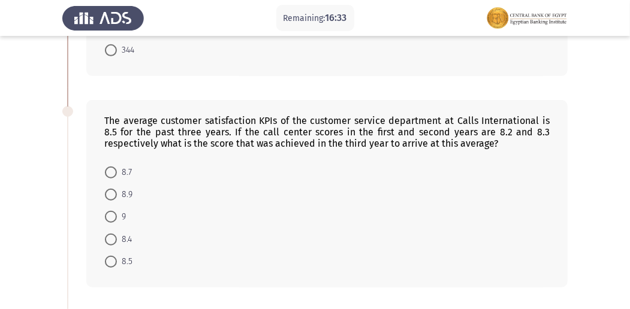
click at [109, 212] on span at bounding box center [111, 217] width 12 height 12
click at [109, 212] on input "9" at bounding box center [111, 217] width 12 height 12
radio input "true"
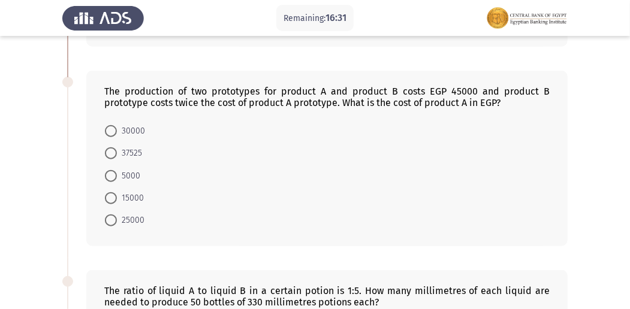
scroll to position [439, 0]
click at [108, 126] on span at bounding box center [111, 132] width 12 height 12
click at [108, 126] on input "30000" at bounding box center [111, 132] width 12 height 12
radio input "true"
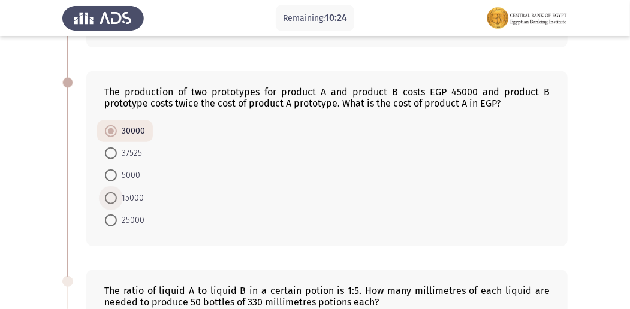
click at [119, 191] on span "15000" at bounding box center [130, 198] width 27 height 14
click at [117, 192] on input "15000" at bounding box center [111, 198] width 12 height 12
radio input "true"
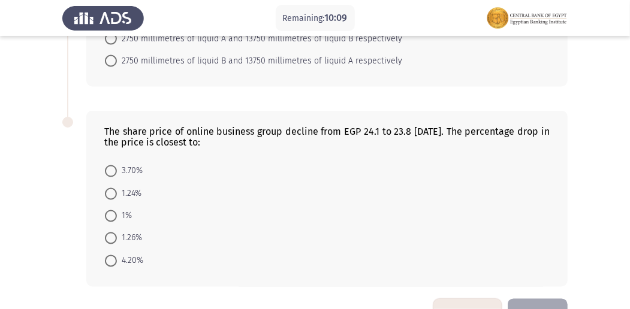
scroll to position [829, 0]
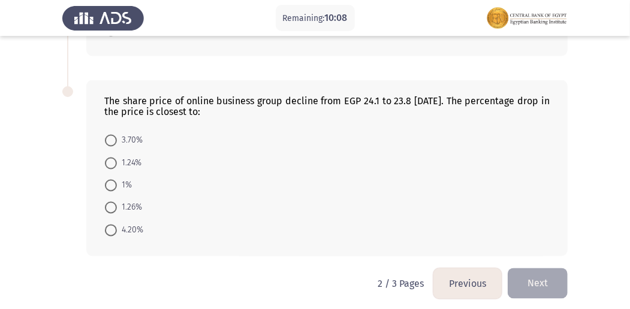
click at [559, 276] on button "Next" at bounding box center [537, 283] width 60 height 31
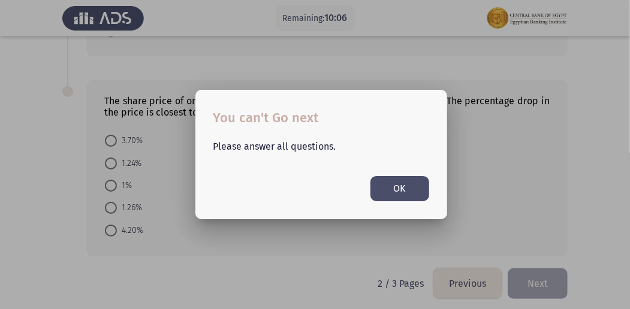
click at [383, 189] on button "OK" at bounding box center [399, 188] width 59 height 25
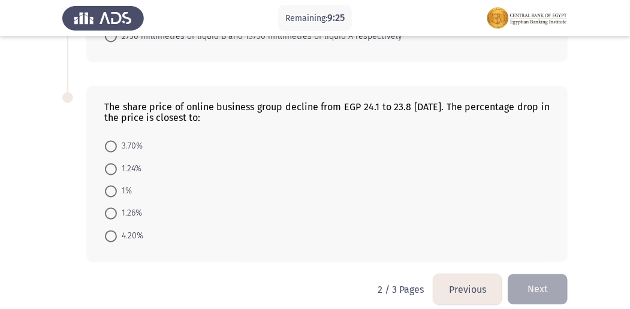
scroll to position [829, 0]
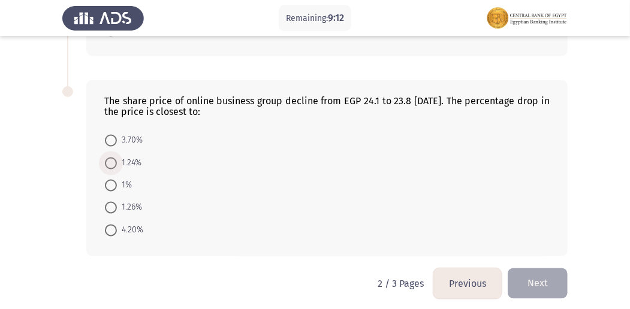
click at [108, 158] on span at bounding box center [111, 164] width 12 height 12
click at [108, 158] on input "1.24%" at bounding box center [111, 164] width 12 height 12
radio input "true"
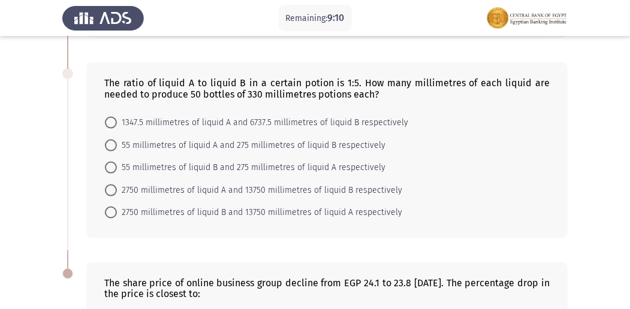
scroll to position [628, 0]
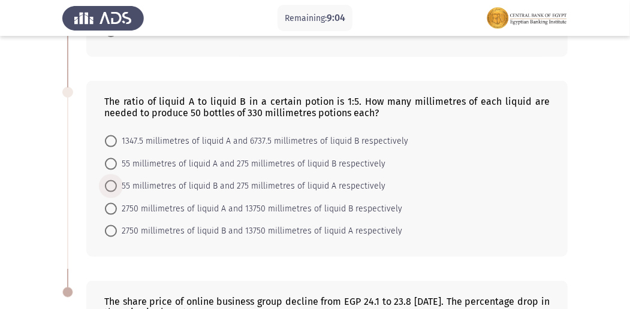
click at [114, 180] on span at bounding box center [111, 186] width 12 height 12
click at [114, 180] on input "55 millimetres of liquid B and 275 millimetres of liquid A respectively" at bounding box center [111, 186] width 12 height 12
radio input "true"
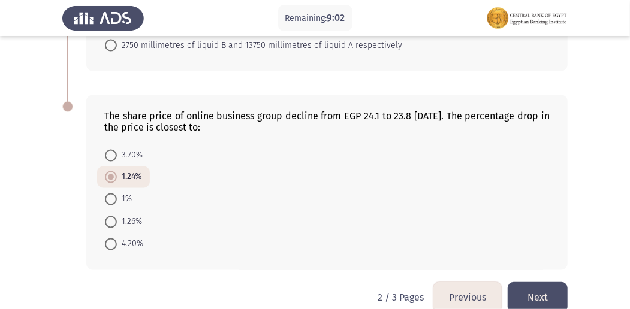
scroll to position [828, 0]
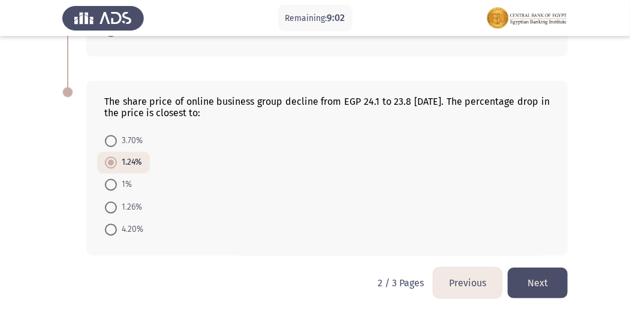
click at [534, 278] on button "Next" at bounding box center [537, 283] width 60 height 31
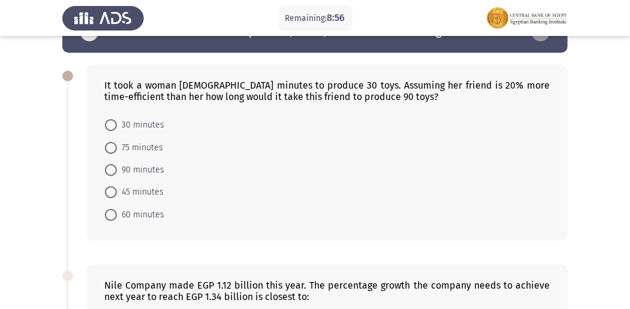
scroll to position [0, 0]
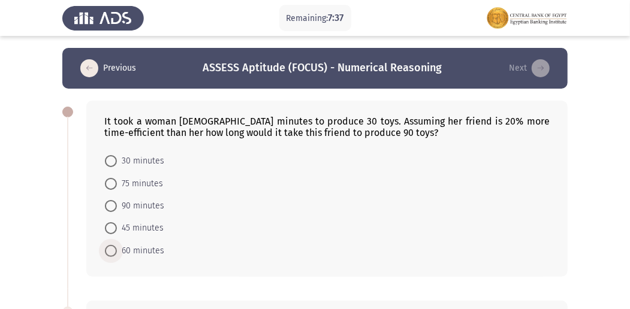
click at [115, 247] on span at bounding box center [111, 251] width 12 height 12
click at [115, 247] on input "60 minutes" at bounding box center [111, 251] width 12 height 12
radio input "true"
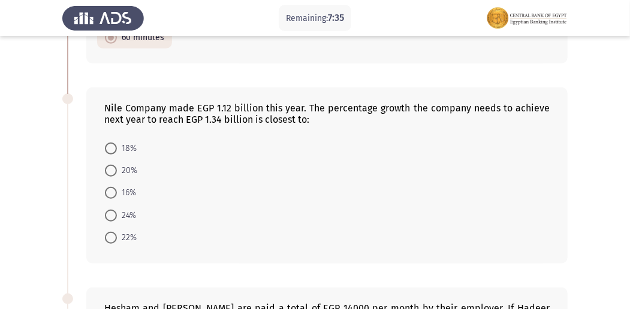
scroll to position [200, 0]
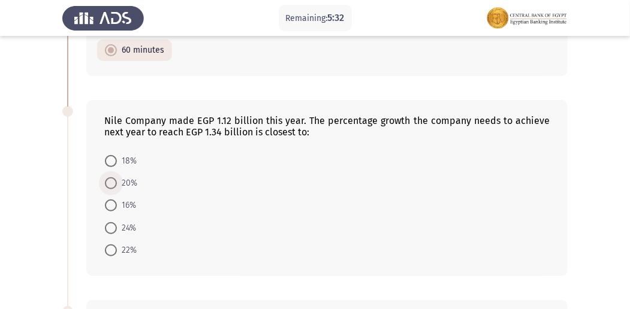
click at [114, 180] on span at bounding box center [111, 183] width 12 height 12
click at [114, 180] on input "20%" at bounding box center [111, 183] width 12 height 12
radio input "true"
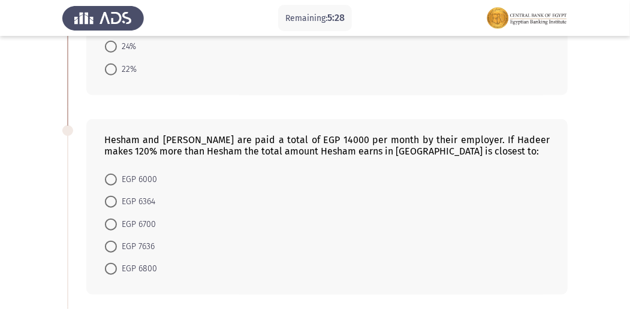
scroll to position [380, 0]
click at [111, 197] on span at bounding box center [111, 202] width 12 height 12
click at [111, 197] on input "EGP 6364" at bounding box center [111, 202] width 12 height 12
radio input "true"
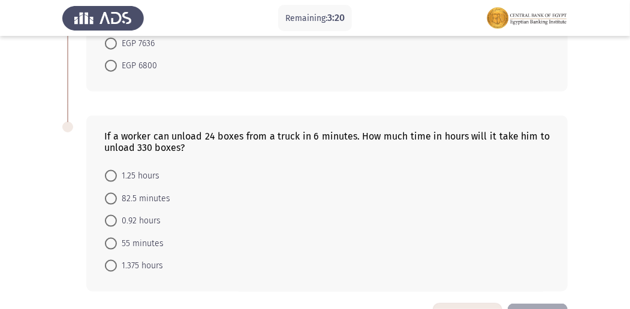
scroll to position [579, 0]
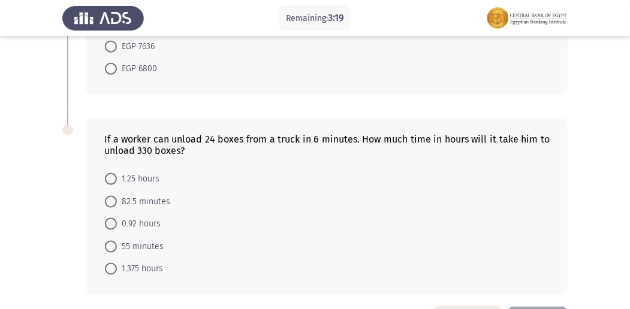
click at [116, 200] on span at bounding box center [111, 202] width 12 height 12
click at [116, 200] on input "82.5 minutes" at bounding box center [111, 202] width 12 height 12
radio input "true"
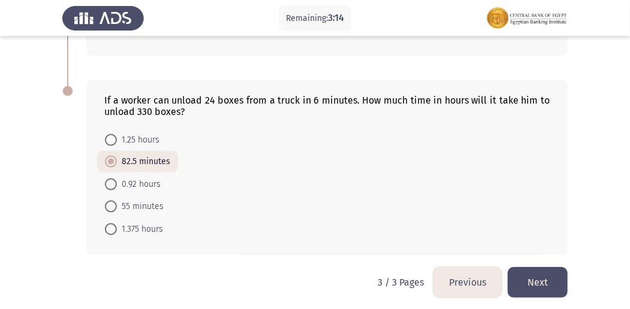
scroll to position [618, 0]
click at [469, 289] on button "Previous" at bounding box center [467, 282] width 68 height 31
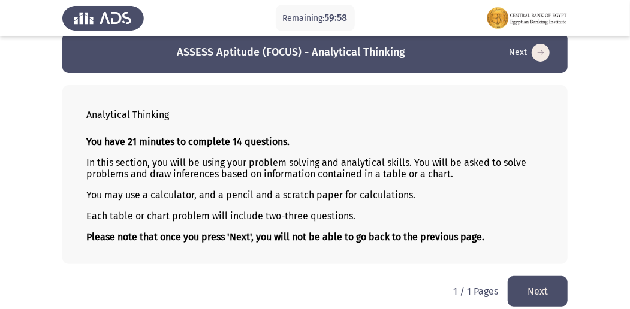
scroll to position [24, 0]
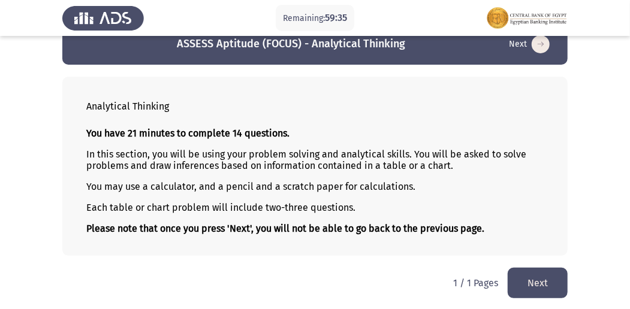
click at [539, 278] on button "Next" at bounding box center [537, 283] width 60 height 31
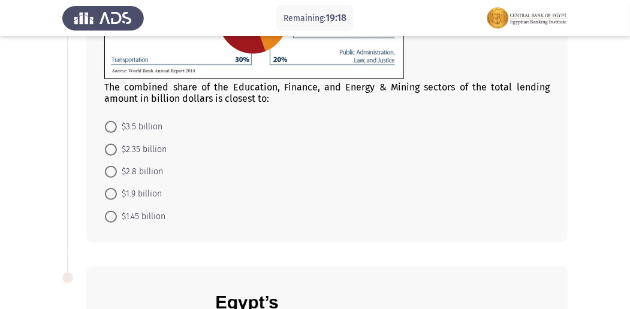
scroll to position [159, 0]
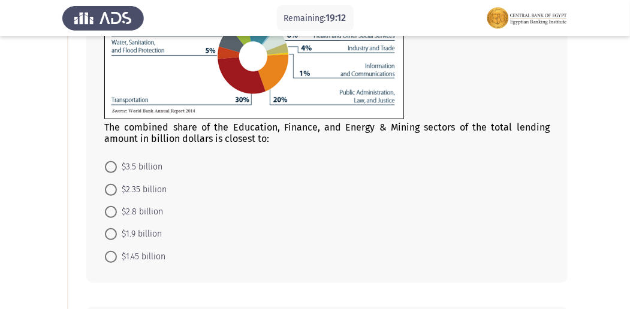
click at [119, 258] on span "$1.45 billion" at bounding box center [141, 257] width 49 height 14
click at [117, 258] on input "$1.45 billion" at bounding box center [111, 257] width 12 height 12
radio input "true"
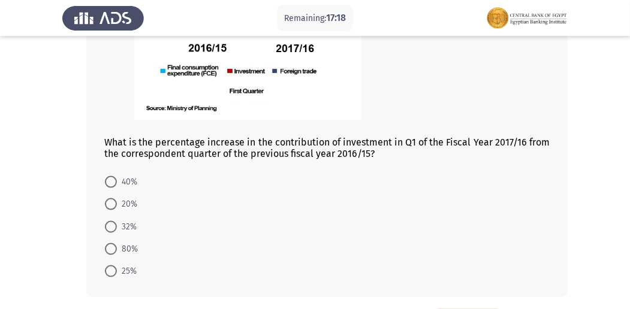
scroll to position [599, 0]
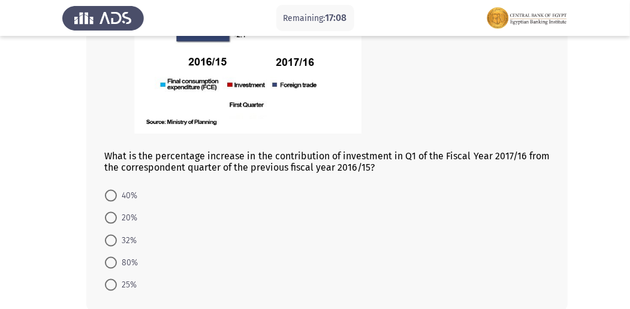
click at [104, 262] on mat-radio-button "80%" at bounding box center [121, 263] width 49 height 22
click at [108, 262] on span at bounding box center [111, 263] width 12 height 12
click at [108, 262] on input "80%" at bounding box center [111, 263] width 12 height 12
radio input "true"
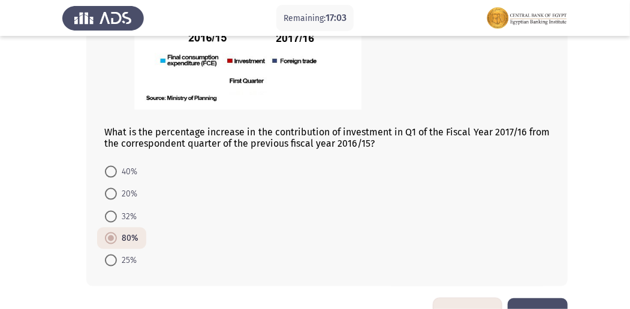
scroll to position [658, 0]
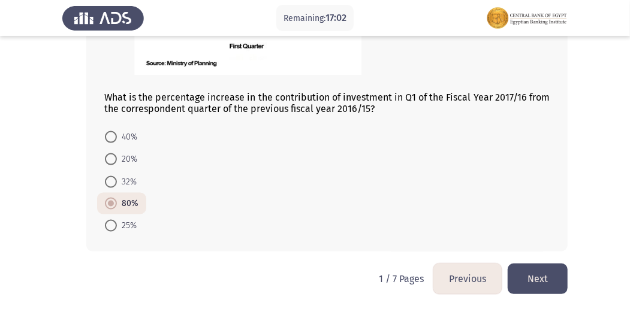
click at [530, 271] on button "Next" at bounding box center [537, 279] width 60 height 31
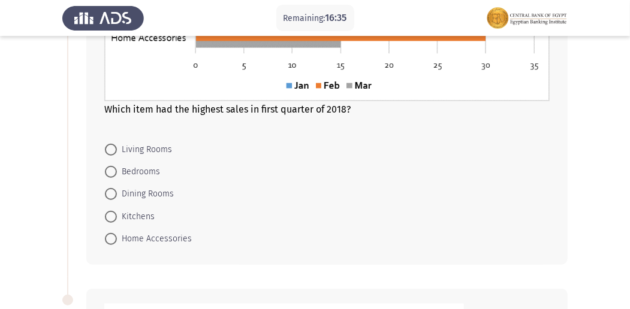
scroll to position [279, 0]
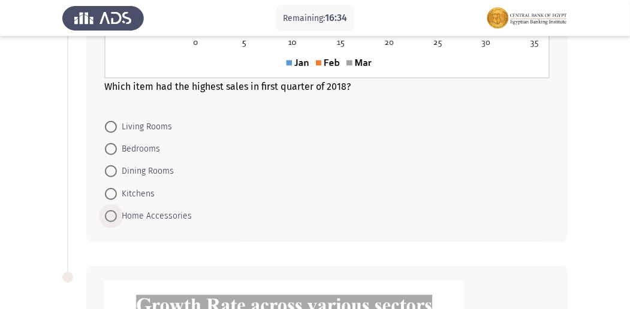
click at [105, 214] on span at bounding box center [111, 216] width 12 height 12
click at [105, 214] on input "Home Accessories" at bounding box center [111, 216] width 12 height 12
radio input "true"
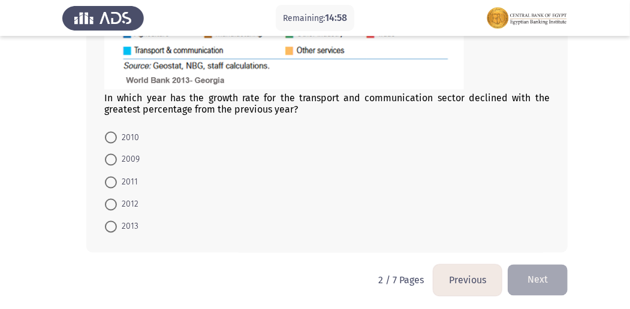
scroll to position [790, 0]
click at [115, 158] on span at bounding box center [111, 159] width 12 height 12
click at [115, 158] on input "2009" at bounding box center [111, 159] width 12 height 12
radio input "true"
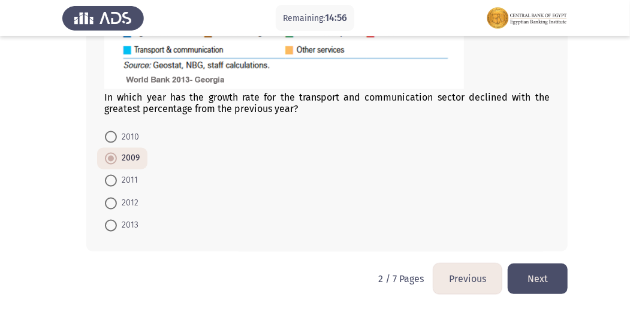
click at [554, 278] on button "Next" at bounding box center [537, 279] width 60 height 31
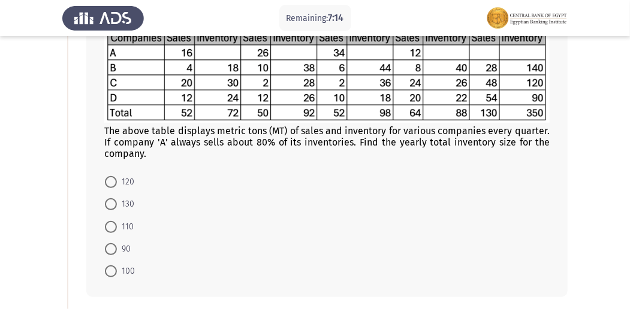
scroll to position [120, 0]
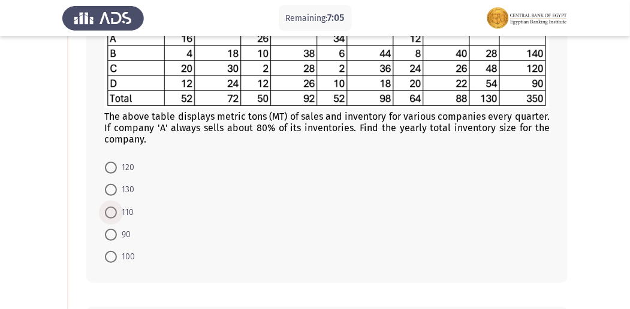
click at [113, 216] on span at bounding box center [111, 213] width 12 height 12
click at [113, 216] on input "110" at bounding box center [111, 213] width 12 height 12
radio input "true"
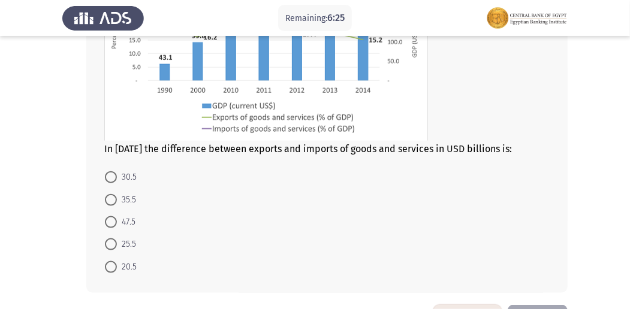
scroll to position [510, 0]
click at [119, 216] on span "47.5" at bounding box center [126, 221] width 19 height 14
click at [117, 216] on input "47.5" at bounding box center [111, 222] width 12 height 12
radio input "true"
click at [110, 197] on span at bounding box center [111, 200] width 12 height 12
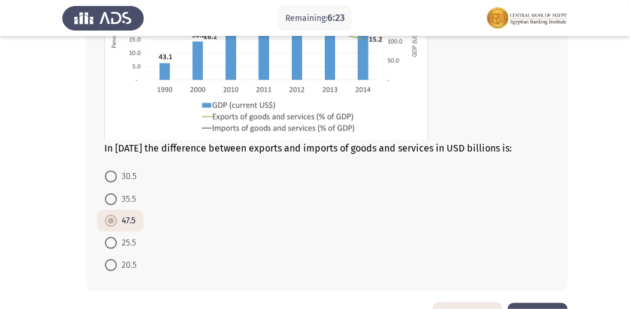
click at [110, 197] on input "35.5" at bounding box center [111, 200] width 12 height 12
radio input "true"
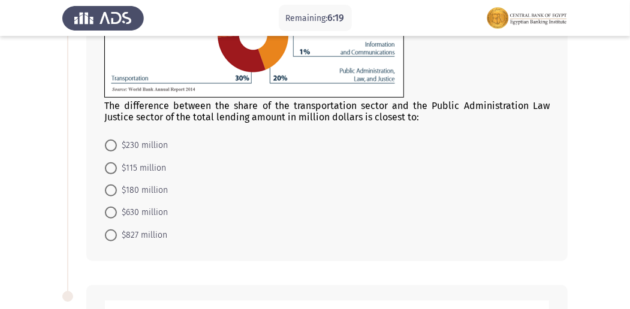
scroll to position [159, 0]
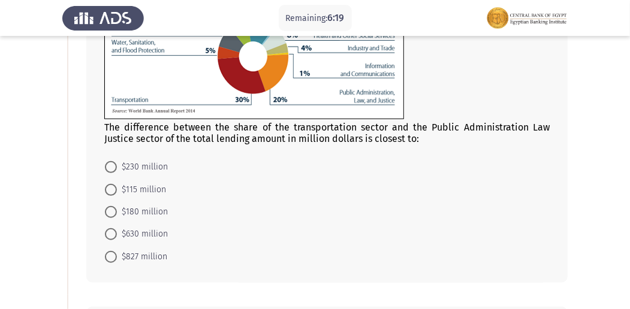
click at [113, 217] on label "$180 million" at bounding box center [136, 212] width 63 height 14
click at [113, 217] on input "$180 million" at bounding box center [111, 212] width 12 height 12
radio input "true"
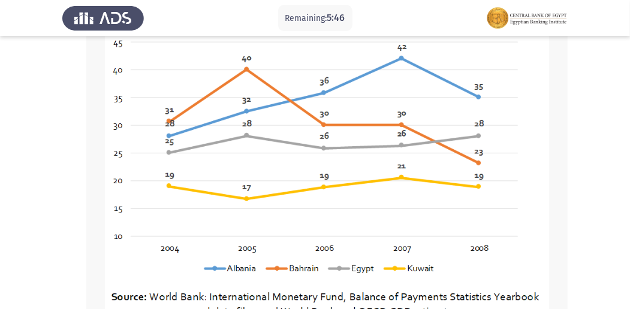
scroll to position [479, 0]
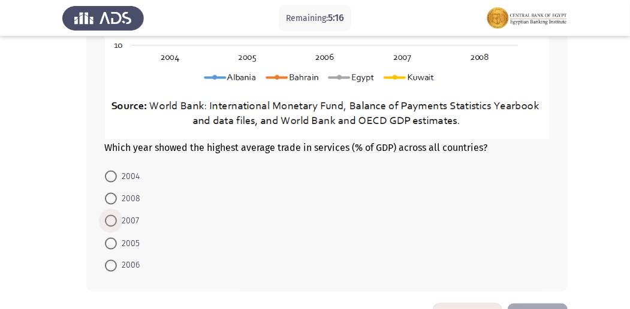
click at [111, 215] on span at bounding box center [111, 221] width 12 height 12
click at [111, 215] on input "2007" at bounding box center [111, 221] width 12 height 12
radio input "true"
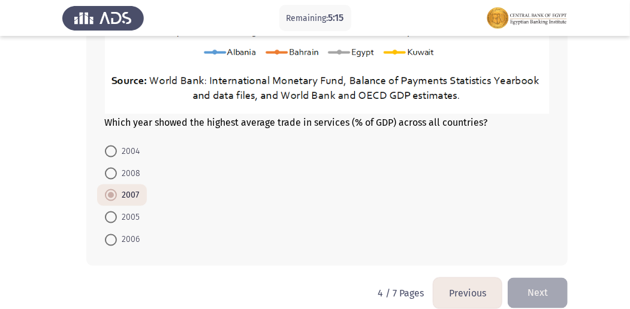
scroll to position [718, 0]
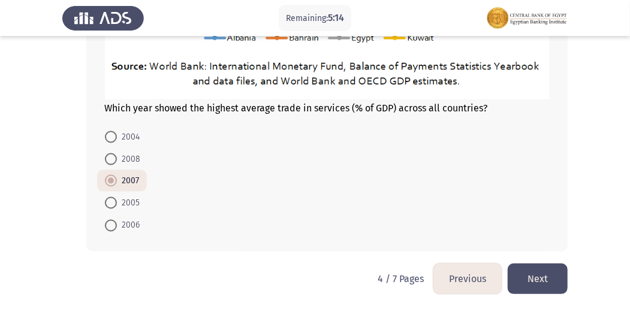
click at [545, 276] on button "Next" at bounding box center [537, 279] width 60 height 31
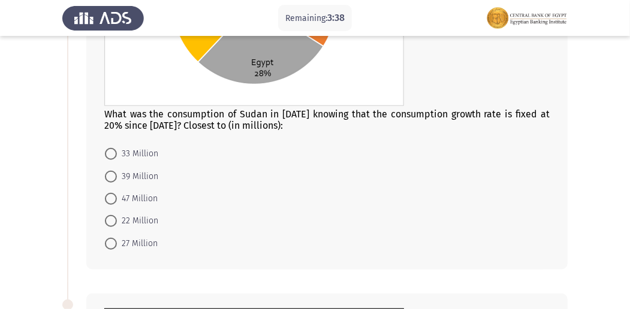
scroll to position [240, 0]
click at [110, 180] on span at bounding box center [111, 176] width 12 height 12
click at [110, 180] on input "39 Million" at bounding box center [111, 176] width 12 height 12
radio input "true"
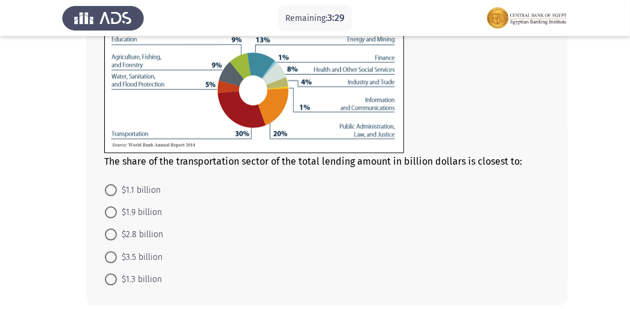
scroll to position [570, 0]
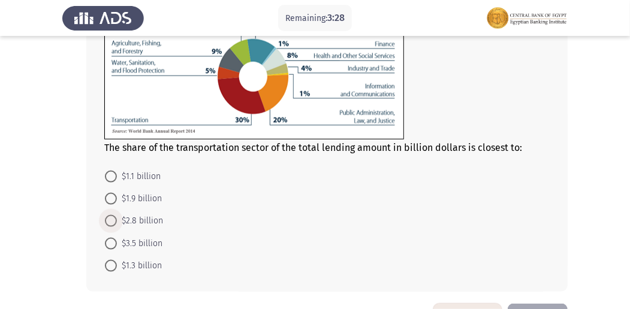
click at [114, 215] on span at bounding box center [111, 221] width 12 height 12
click at [114, 215] on input "$2.8 billion" at bounding box center [111, 221] width 12 height 12
radio input "true"
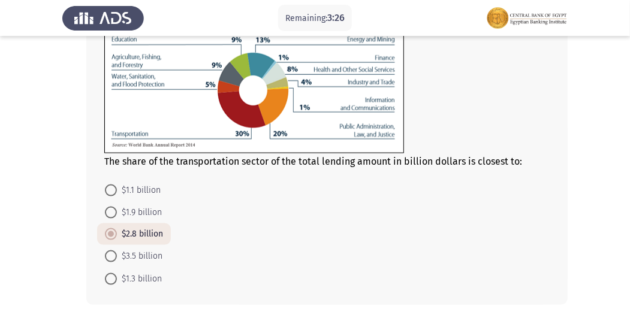
scroll to position [609, 0]
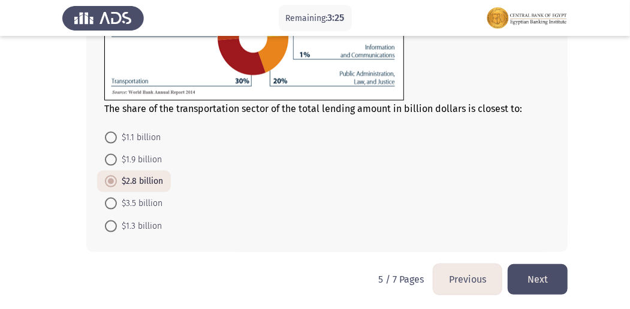
click at [553, 279] on button "Next" at bounding box center [537, 279] width 60 height 31
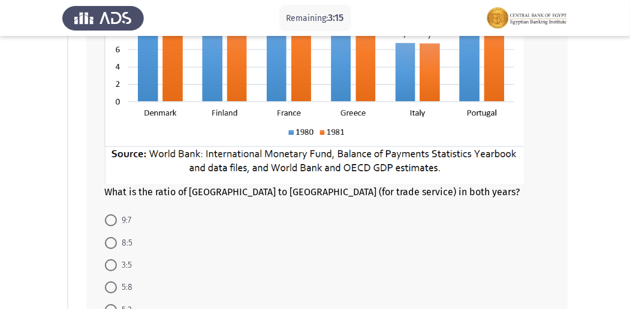
scroll to position [212, 0]
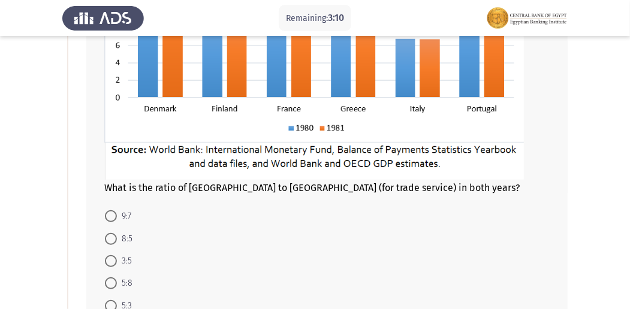
click at [113, 261] on span at bounding box center [111, 261] width 12 height 12
click at [113, 261] on input "3:5" at bounding box center [111, 261] width 12 height 12
radio input "true"
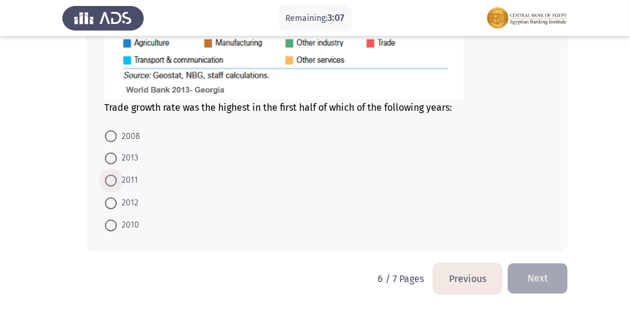
click at [121, 179] on span "2011" at bounding box center [127, 181] width 21 height 14
click at [117, 179] on input "2011" at bounding box center [111, 181] width 12 height 12
radio input "true"
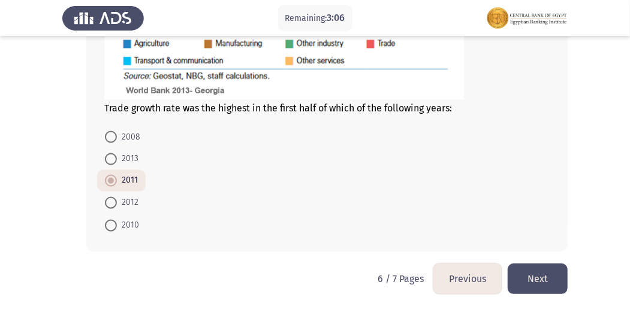
click at [554, 270] on button "Next" at bounding box center [537, 279] width 60 height 31
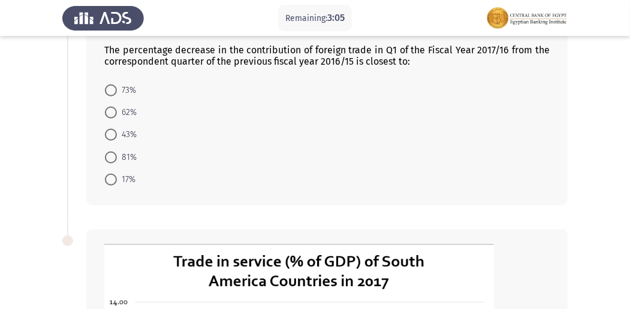
scroll to position [359, 0]
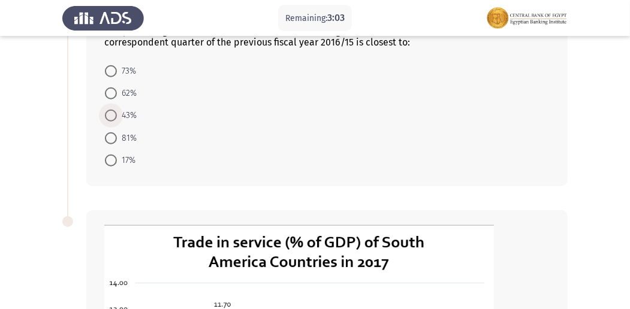
click at [116, 118] on span at bounding box center [111, 116] width 12 height 12
click at [116, 118] on input "43%" at bounding box center [111, 116] width 12 height 12
radio input "true"
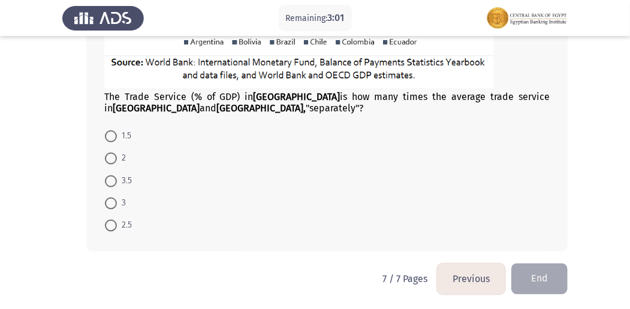
click at [114, 176] on span at bounding box center [111, 182] width 12 height 12
click at [114, 176] on input "3.5" at bounding box center [111, 182] width 12 height 12
radio input "true"
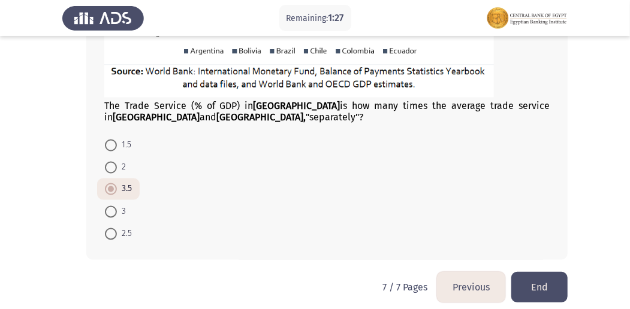
scroll to position [811, 0]
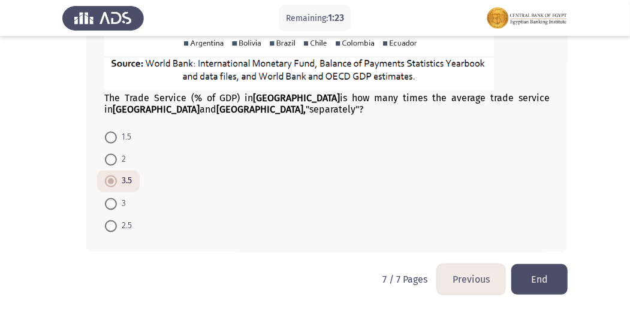
click at [109, 201] on span at bounding box center [111, 204] width 12 height 12
click at [109, 201] on input "3" at bounding box center [111, 204] width 12 height 12
radio input "true"
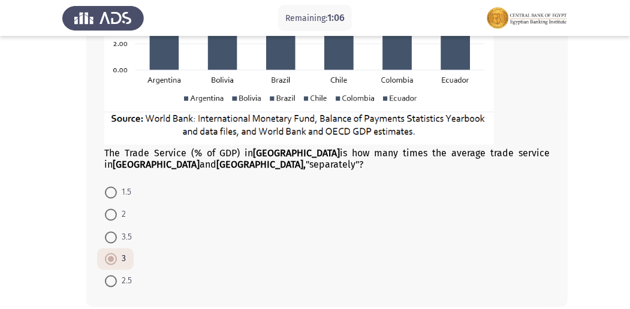
scroll to position [772, 0]
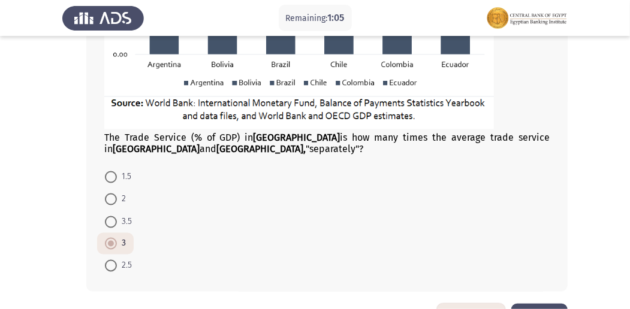
click at [116, 221] on span at bounding box center [111, 222] width 12 height 12
click at [116, 221] on input "3.5" at bounding box center [111, 222] width 12 height 12
radio input "true"
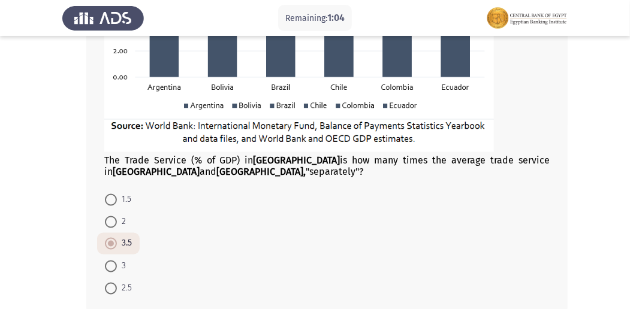
scroll to position [811, 0]
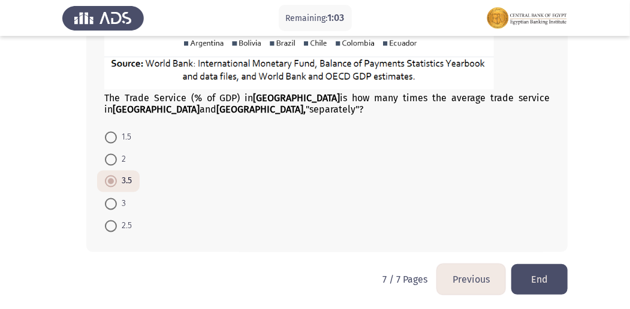
click at [460, 274] on button "Previous" at bounding box center [471, 279] width 68 height 31
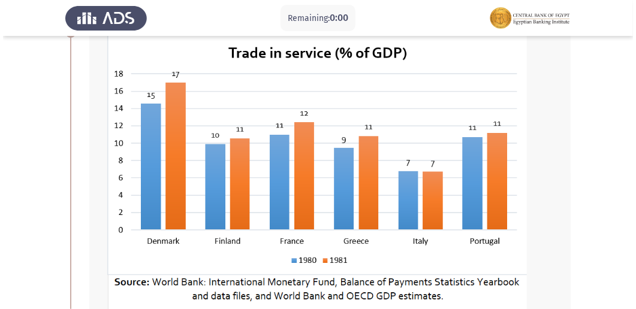
scroll to position [0, 0]
